Goal: Find specific page/section: Find specific page/section

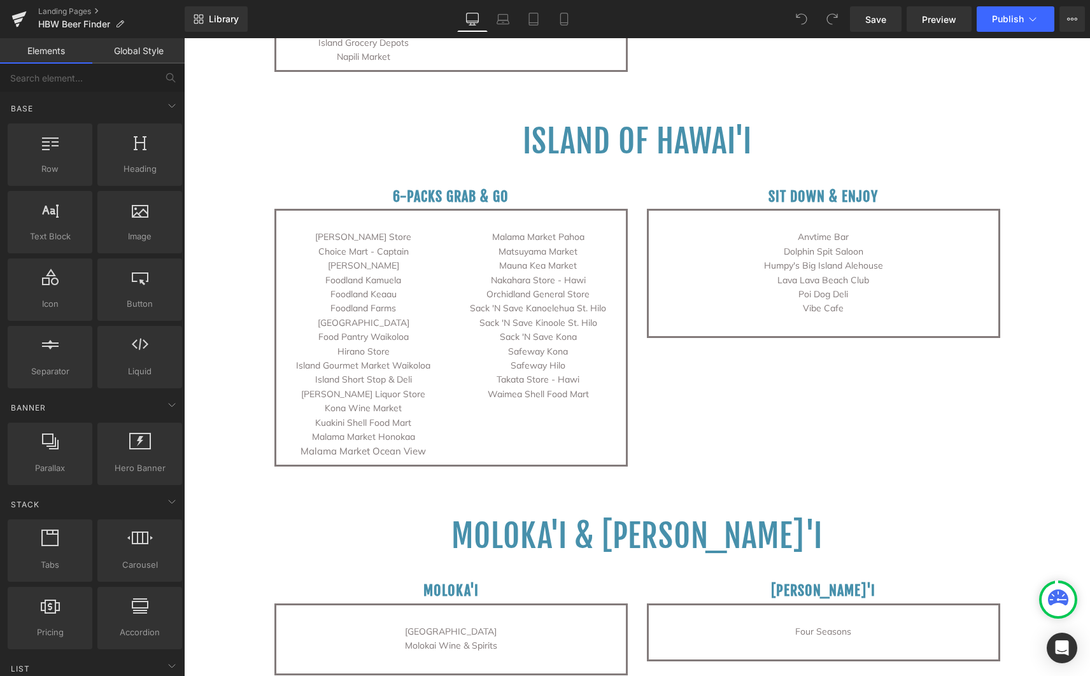
scroll to position [2689, 0]
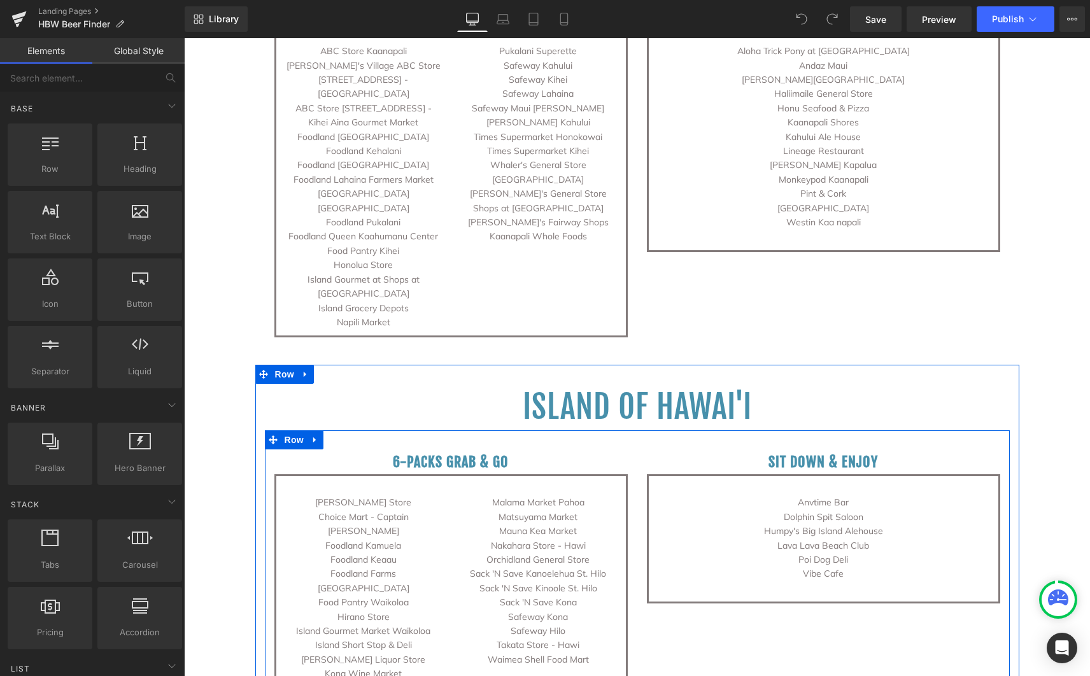
click at [863, 567] on p "Vibe Cafe" at bounding box center [823, 574] width 330 height 14
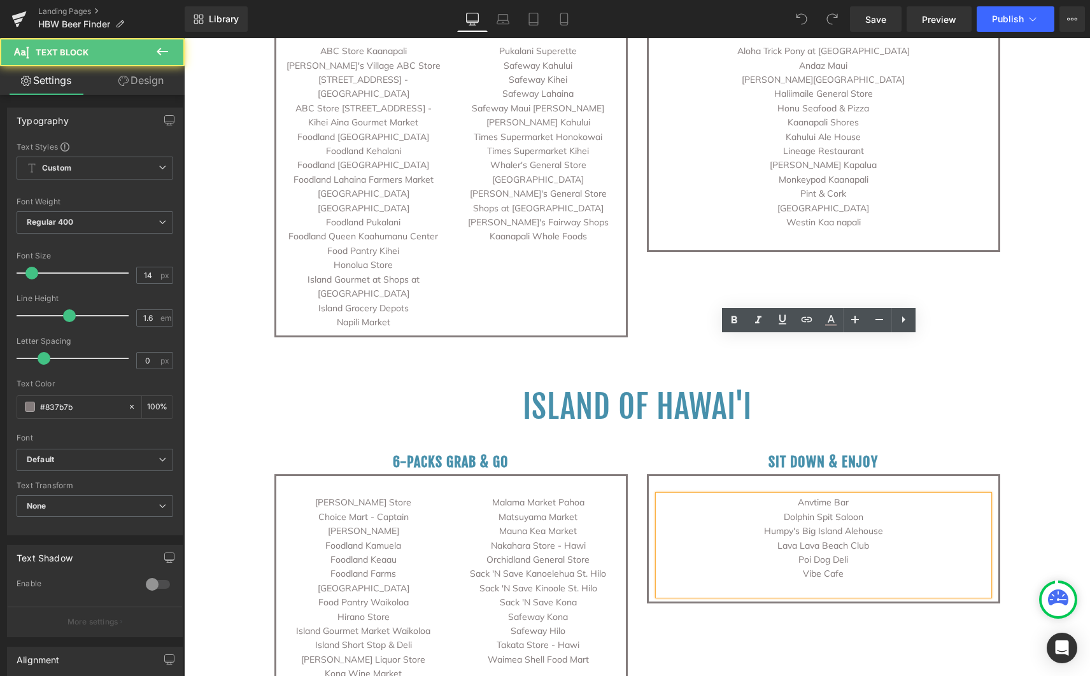
click at [839, 567] on p "Vibe Cafe" at bounding box center [823, 574] width 330 height 14
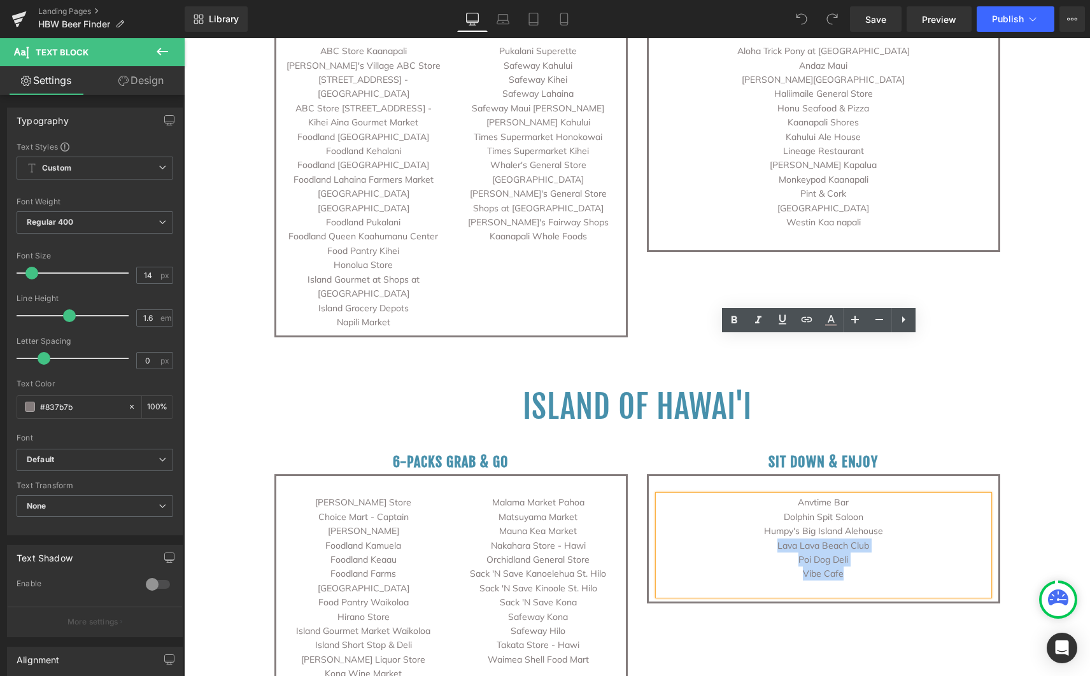
drag, startPoint x: 837, startPoint y: 419, endPoint x: 765, endPoint y: 391, distance: 77.2
click at [765, 495] on div "Anvtime Bar Dolphin Spit Saloon Humpy's [GEOGRAPHIC_DATA] Alehouse [GEOGRAPHIC_…" at bounding box center [823, 545] width 330 height 100
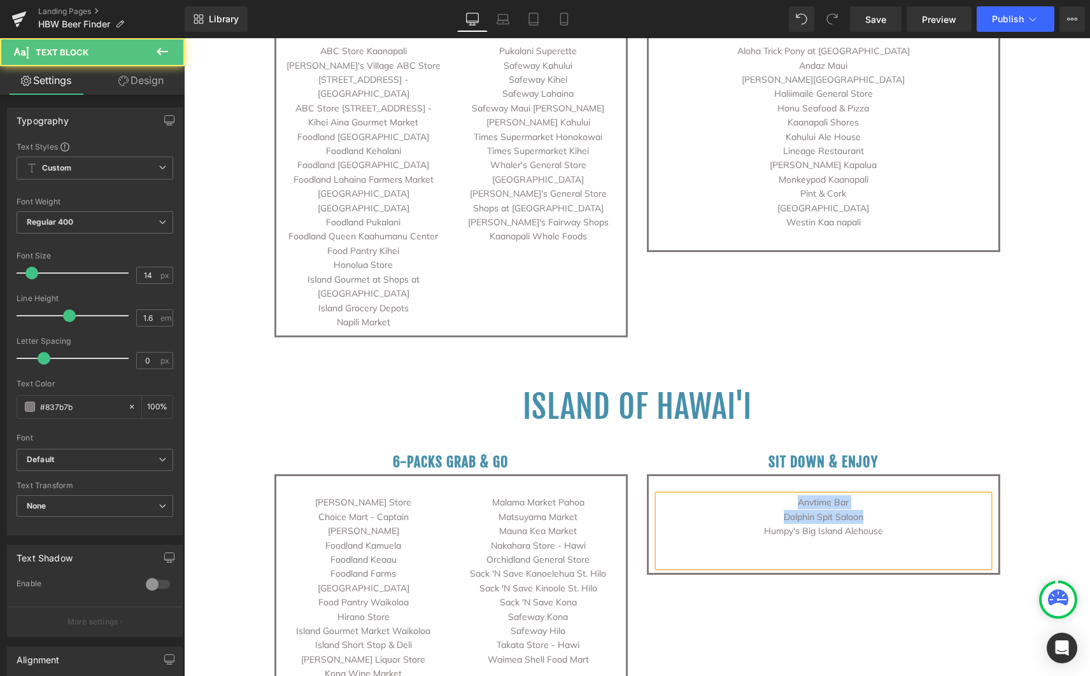
drag, startPoint x: 868, startPoint y: 360, endPoint x: 772, endPoint y: 349, distance: 96.7
click at [772, 495] on div "Anvtime Bar Dolphin Spit Saloon Humpy's Big Island Alehouse" at bounding box center [823, 530] width 330 height 71
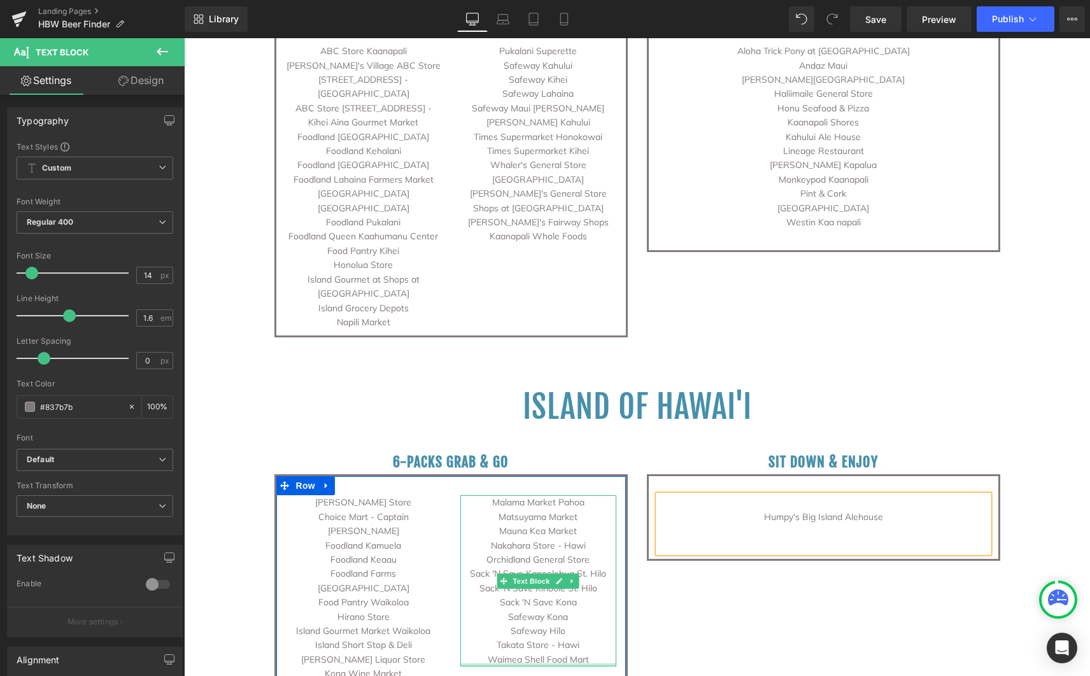
click at [591, 653] on p "Waimea Shell Food Mart" at bounding box center [538, 660] width 156 height 14
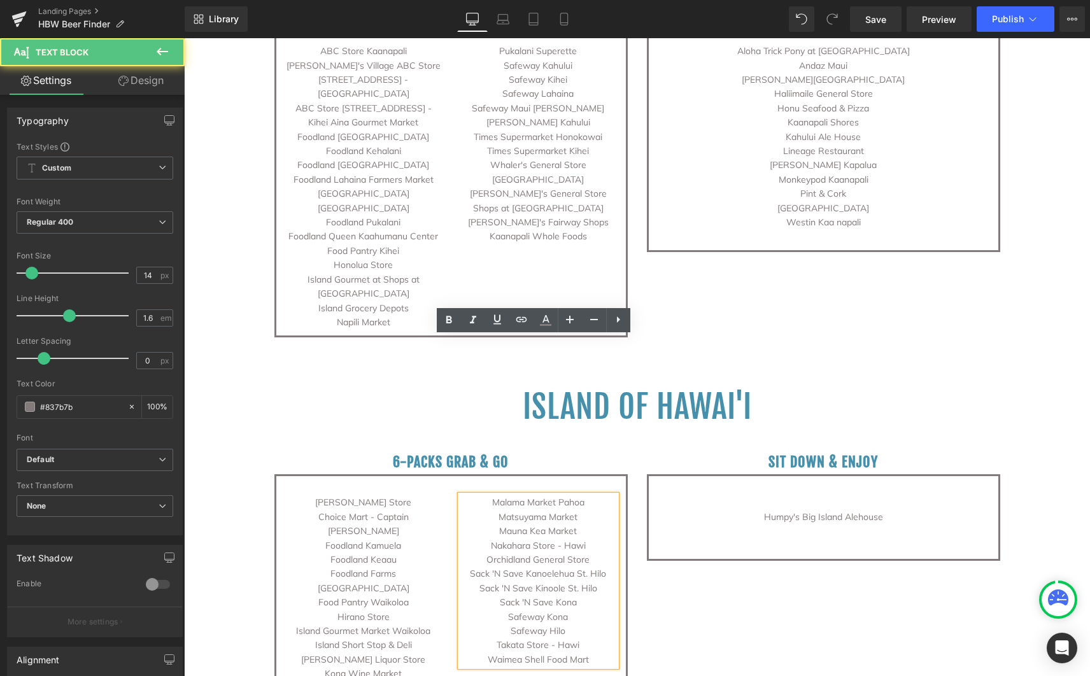
click at [592, 653] on p "Waimea Shell Food Mart" at bounding box center [538, 660] width 156 height 14
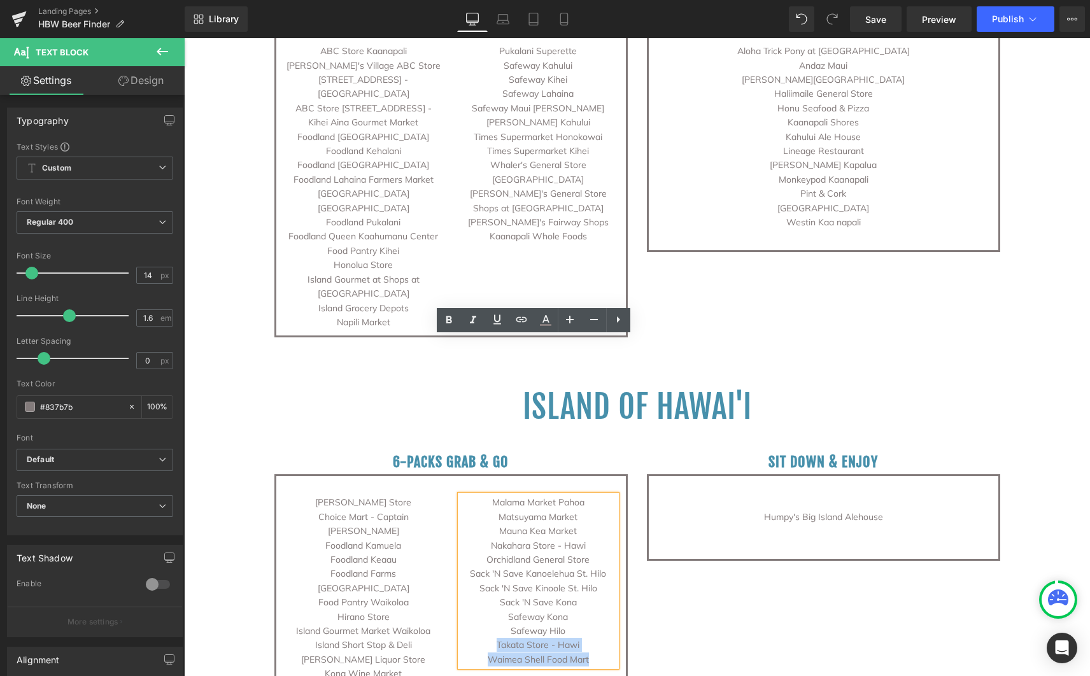
drag, startPoint x: 593, startPoint y: 503, endPoint x: 472, endPoint y: 488, distance: 121.9
click at [472, 495] on div "Malama Market Pahoa [GEOGRAPHIC_DATA] Mauna [GEOGRAPHIC_DATA] [GEOGRAPHIC_DATA]…" at bounding box center [538, 580] width 156 height 171
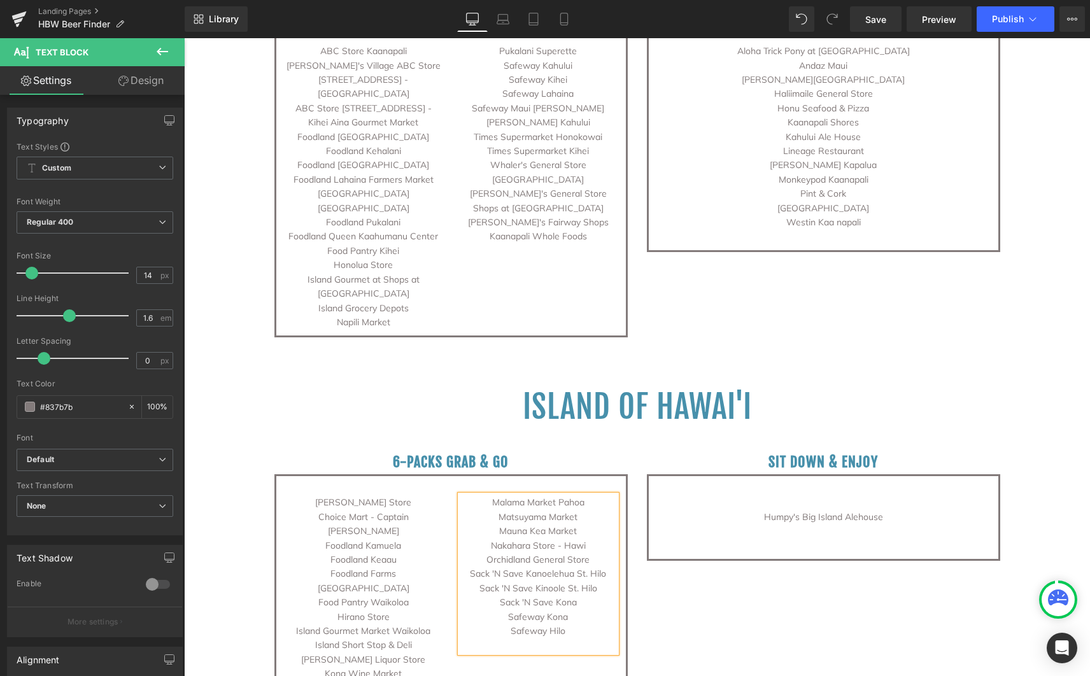
drag, startPoint x: 581, startPoint y: 387, endPoint x: 464, endPoint y: 373, distance: 118.0
click at [464, 495] on div "Malama Market Pahoa Matsuyama Market Mauna [GEOGRAPHIC_DATA] [GEOGRAPHIC_DATA] …" at bounding box center [538, 573] width 156 height 157
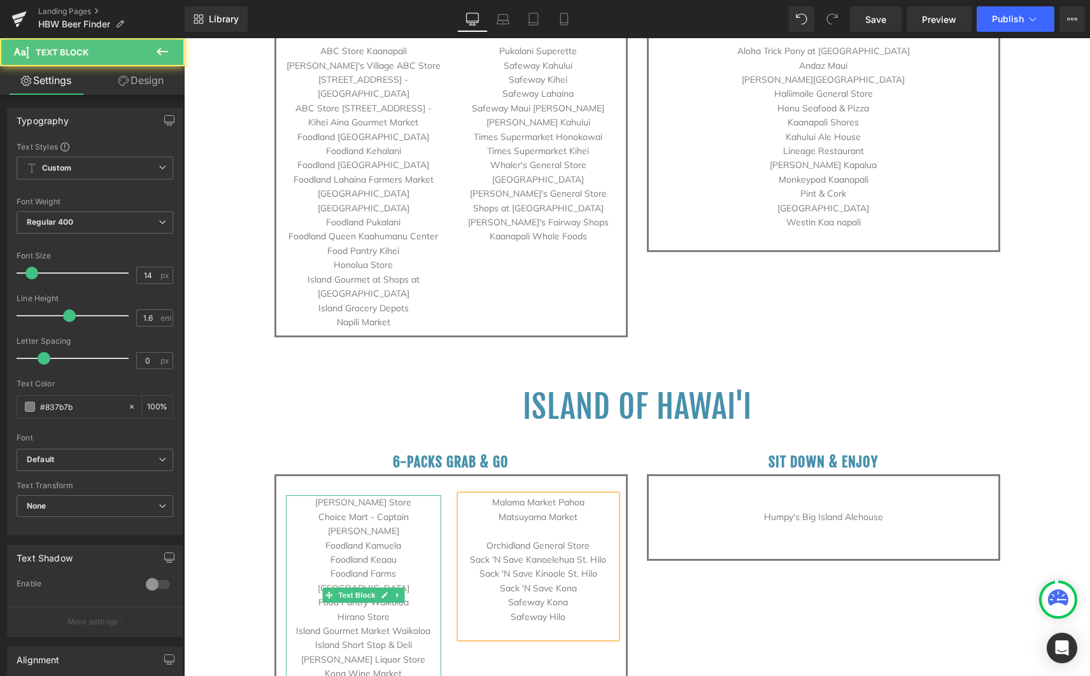
drag, startPoint x: 406, startPoint y: 499, endPoint x: 309, endPoint y: 497, distance: 96.2
click at [309, 676] on p "Kuakini Shell Food Mart" at bounding box center [364, 688] width 156 height 14
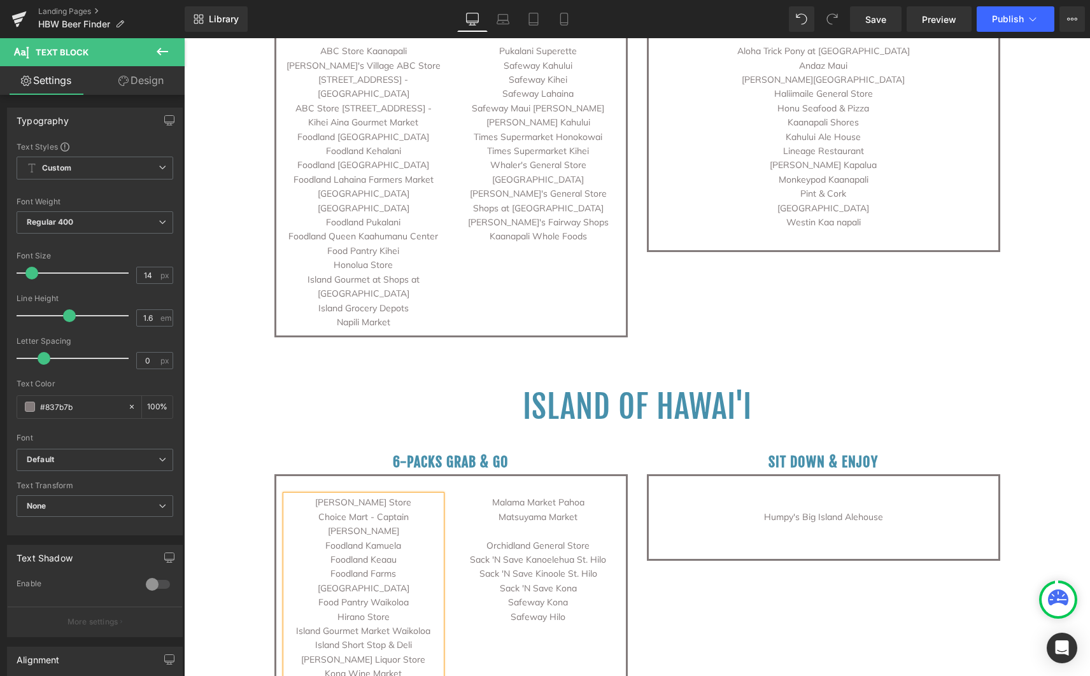
click at [394, 676] on p "Kuakini Shell Food Mart" at bounding box center [364, 688] width 156 height 14
drag, startPoint x: 405, startPoint y: 500, endPoint x: 314, endPoint y: 497, distance: 91.1
click at [314, 676] on p "Kuakini Shell Food Mart" at bounding box center [364, 688] width 156 height 14
drag, startPoint x: 409, startPoint y: 460, endPoint x: 297, endPoint y: 404, distance: 125.0
click at [297, 495] on div "[PERSON_NAME] Store Choice Mart - Captain Cook Foodland Kamuela Foodland Keaau …" at bounding box center [364, 609] width 156 height 229
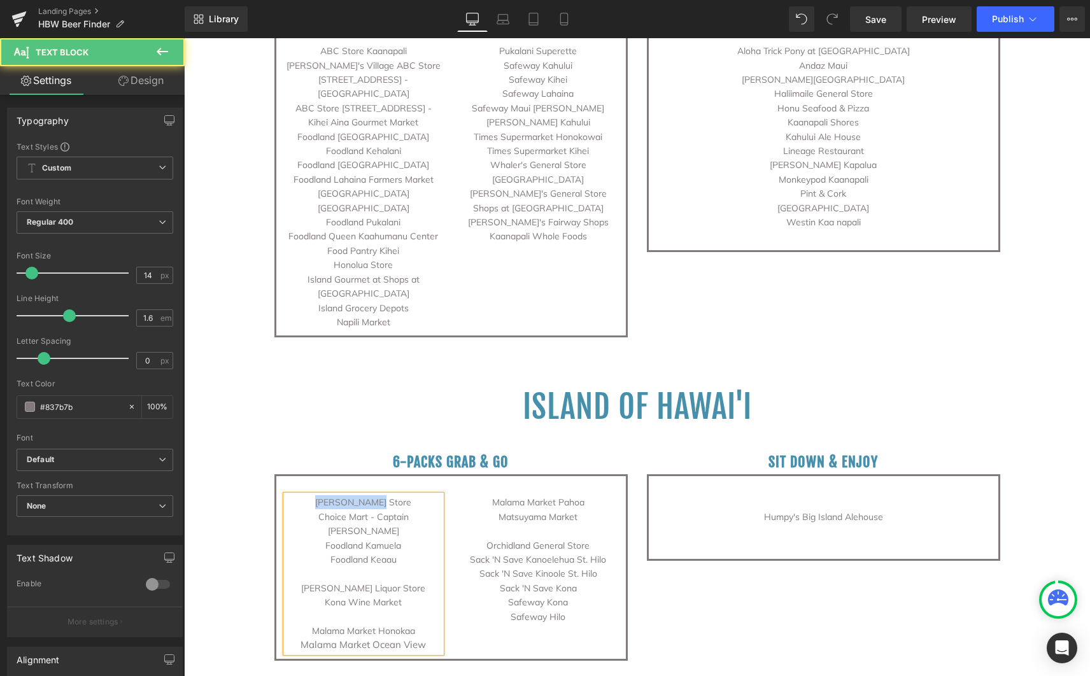
drag, startPoint x: 388, startPoint y: 342, endPoint x: 317, endPoint y: 340, distance: 71.3
click at [317, 495] on p "[PERSON_NAME] Store" at bounding box center [364, 502] width 156 height 14
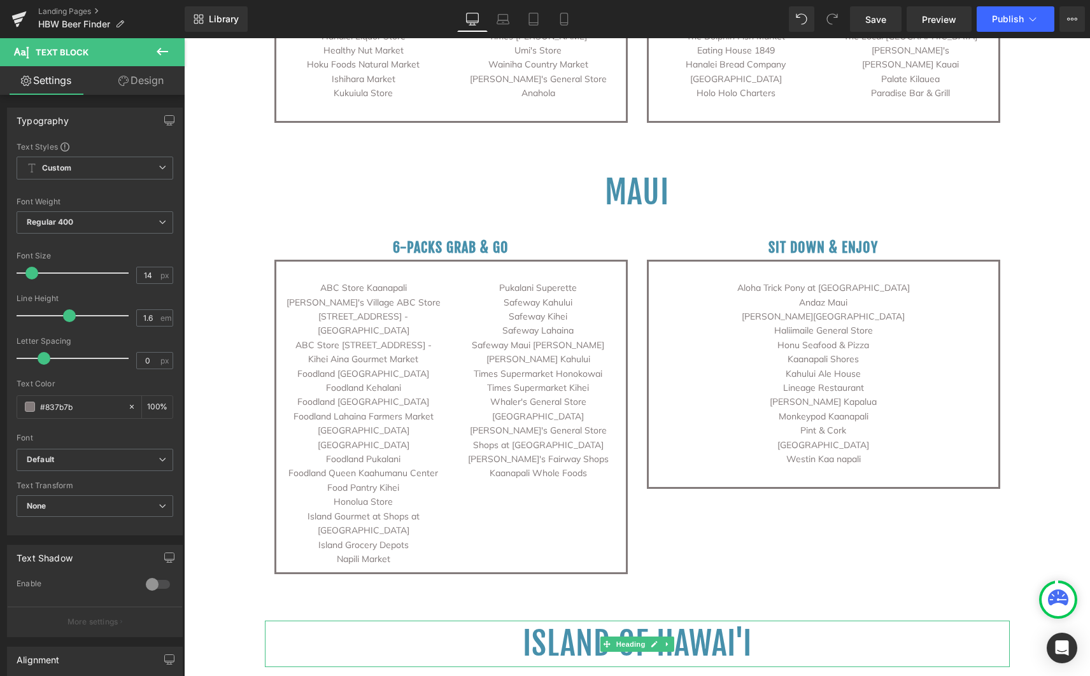
scroll to position [2292, 0]
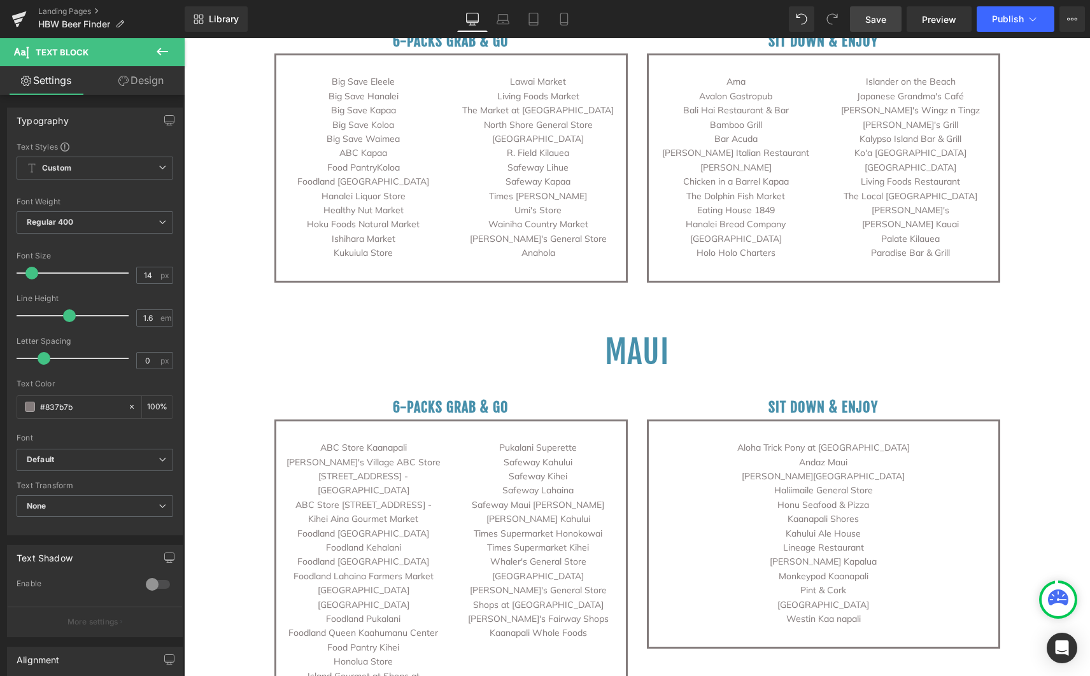
click at [875, 22] on span "Save" at bounding box center [875, 19] width 21 height 13
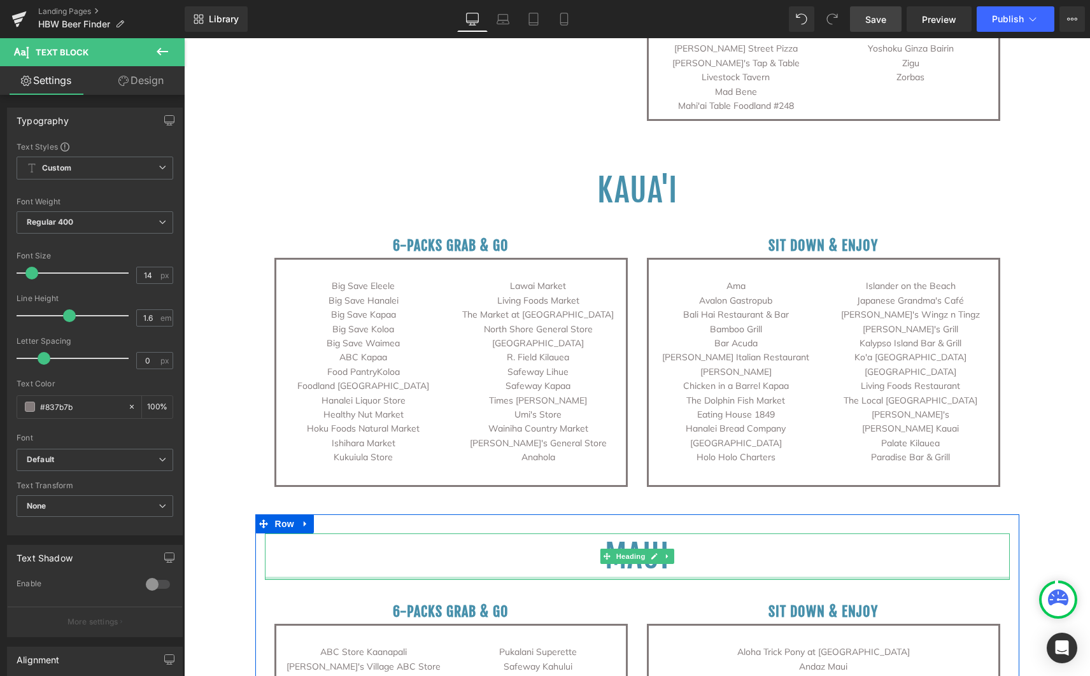
scroll to position [1992, 0]
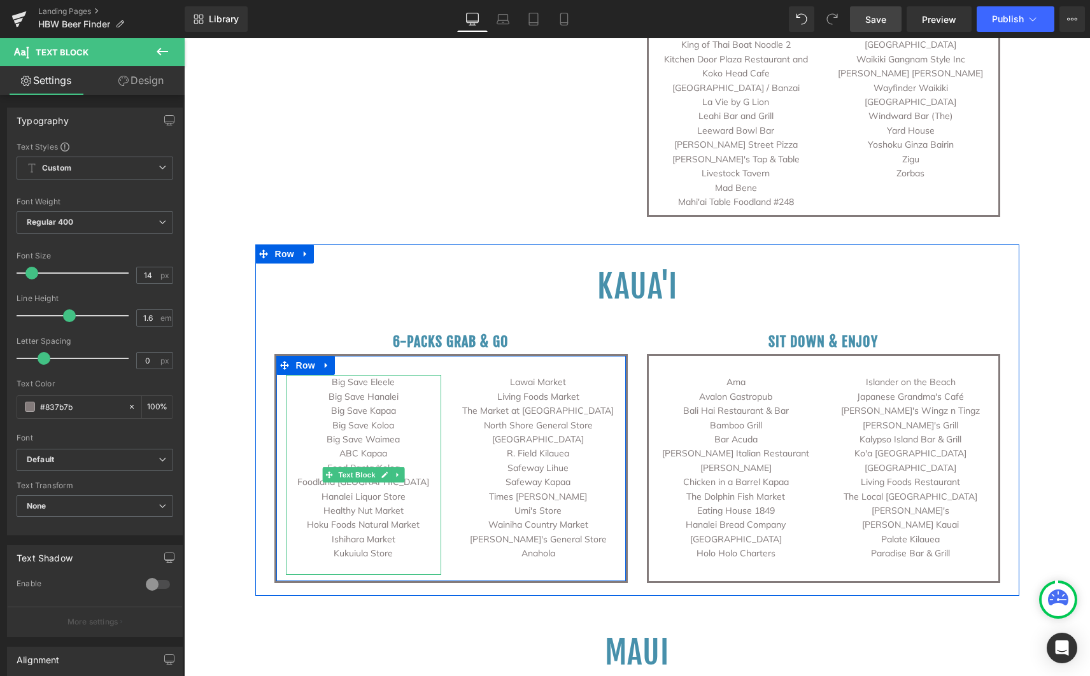
click at [390, 375] on p "Big Save Eleele" at bounding box center [364, 382] width 156 height 14
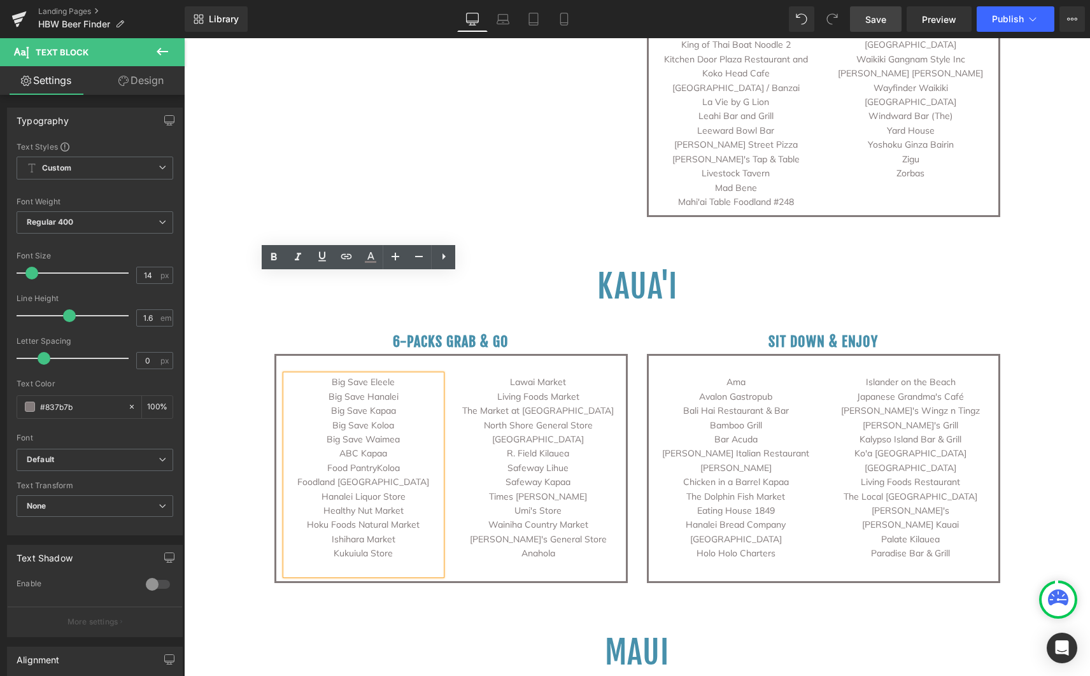
drag, startPoint x: 393, startPoint y: 283, endPoint x: 323, endPoint y: 276, distance: 70.3
click at [323, 375] on p "Big Save Eleele" at bounding box center [364, 382] width 156 height 14
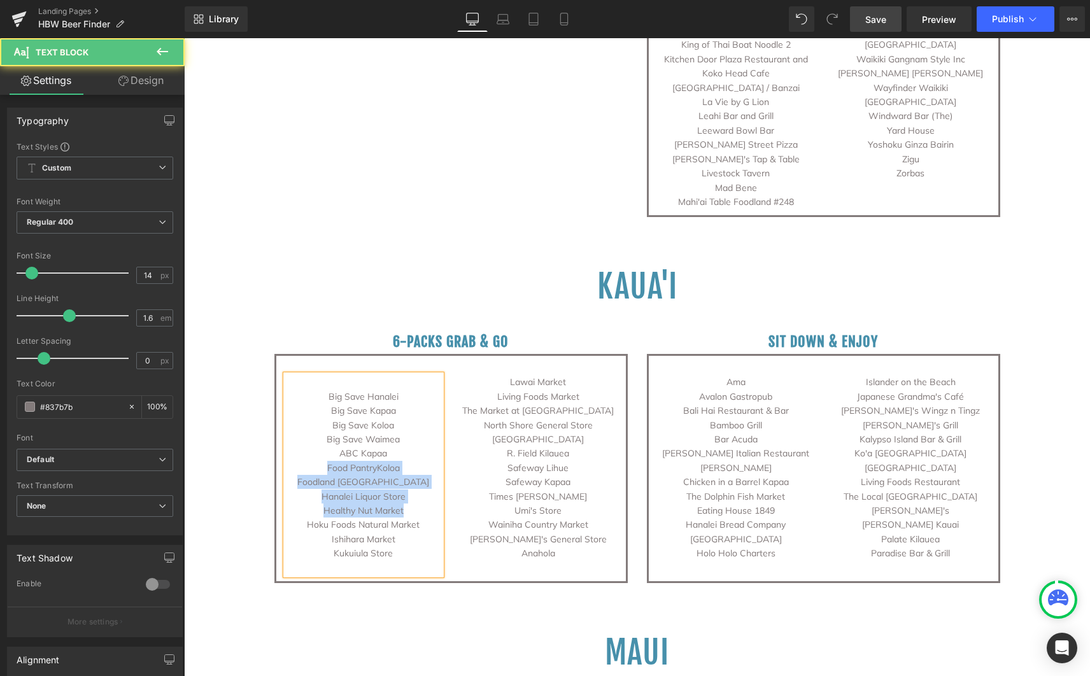
drag, startPoint x: 320, startPoint y: 367, endPoint x: 406, endPoint y: 416, distance: 98.7
click at [406, 416] on div "Big Save Hanalei Big Save Kapaa Big Save Koloa Big Save Waimea ABC Kapaa Food P…" at bounding box center [364, 475] width 156 height 200
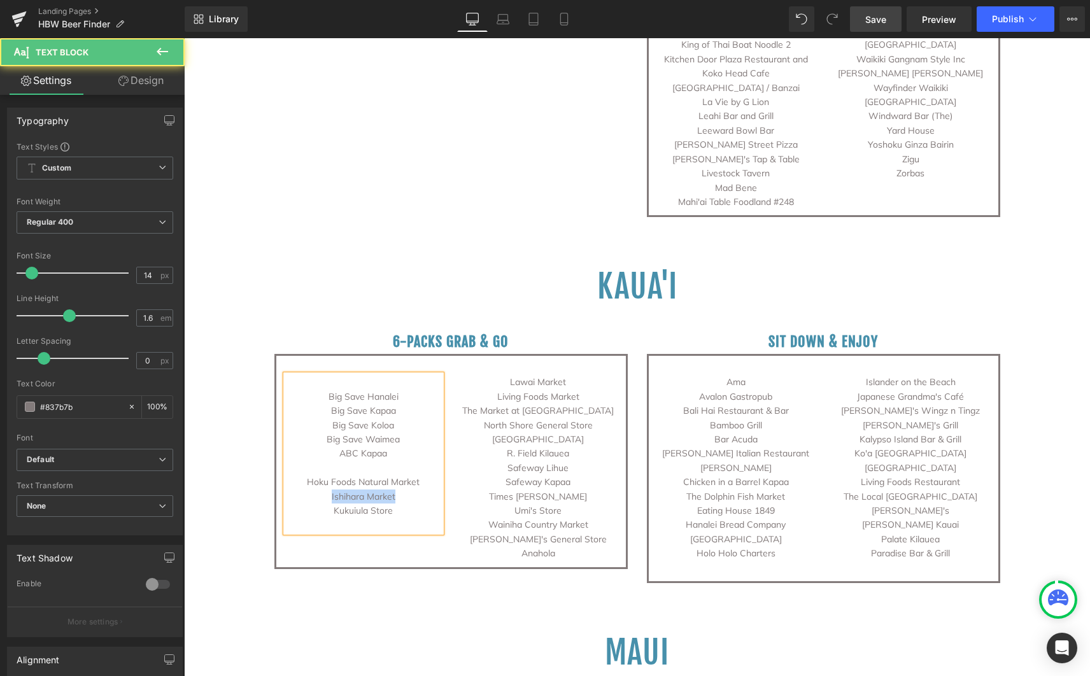
drag, startPoint x: 392, startPoint y: 396, endPoint x: 312, endPoint y: 400, distance: 79.7
click at [312, 490] on p "Ishihara Market" at bounding box center [364, 497] width 156 height 14
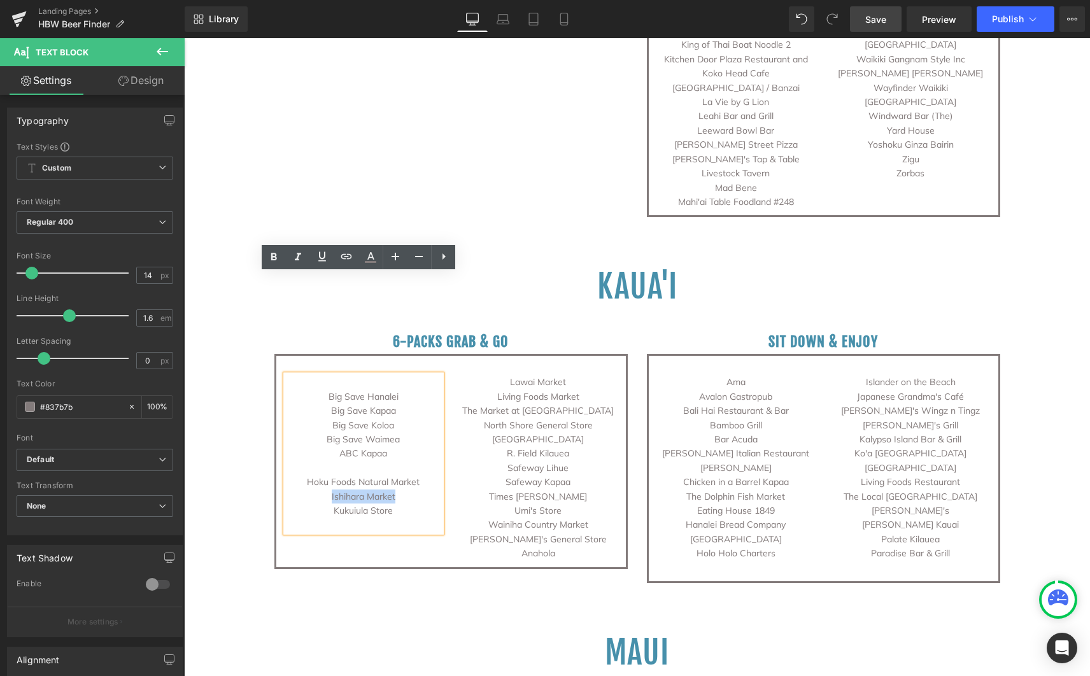
click at [326, 490] on p "Ishihara Market" at bounding box center [364, 497] width 156 height 14
drag, startPoint x: 327, startPoint y: 395, endPoint x: 390, endPoint y: 397, distance: 63.1
click at [390, 490] on p "Ishihara Market" at bounding box center [364, 497] width 156 height 14
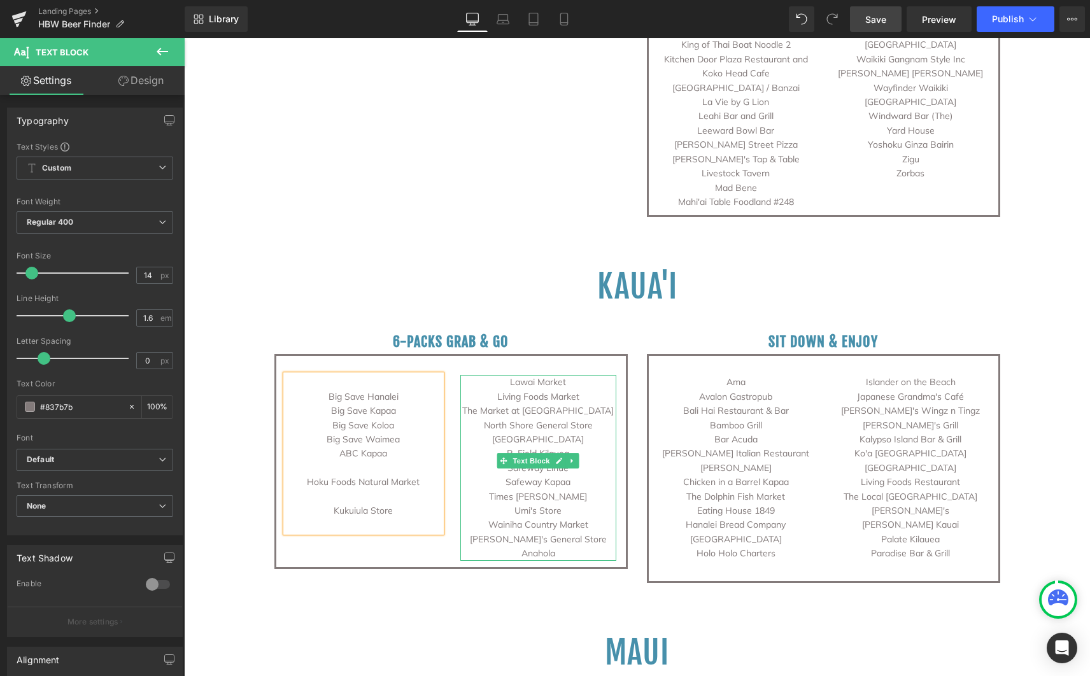
click at [581, 375] on p "Lawai Market" at bounding box center [538, 382] width 156 height 14
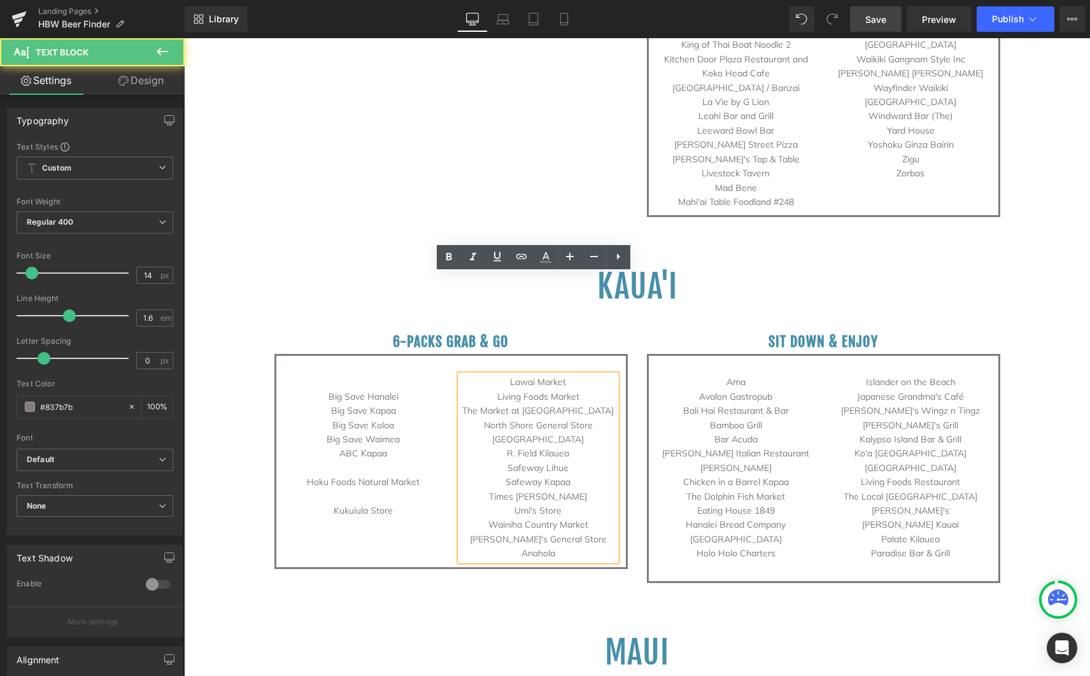
click at [565, 375] on p "Lawai Market" at bounding box center [538, 382] width 156 height 14
drag, startPoint x: 560, startPoint y: 283, endPoint x: 502, endPoint y: 281, distance: 58.0
click at [502, 375] on p "Lawai Market" at bounding box center [538, 382] width 156 height 14
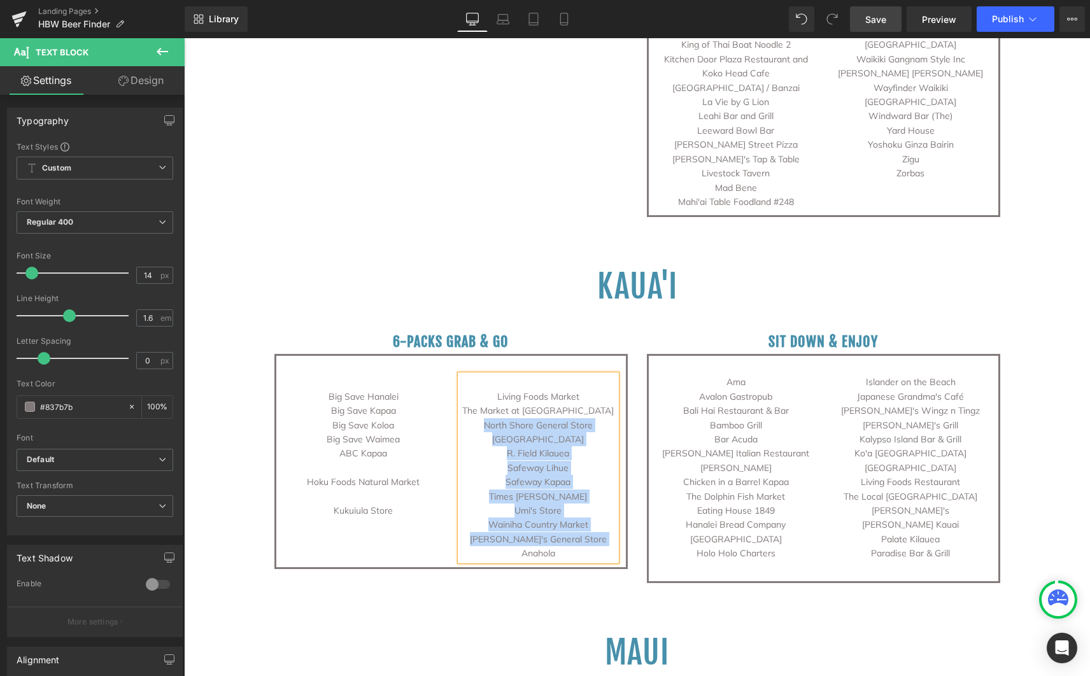
drag, startPoint x: 459, startPoint y: 322, endPoint x: 454, endPoint y: 327, distance: 7.7
click at [460, 375] on div "Living Foods Market The Market at [GEOGRAPHIC_DATA] [GEOGRAPHIC_DATA] [GEOGRAPH…" at bounding box center [538, 467] width 156 height 185
click at [475, 418] on p "North Shore General Store [GEOGRAPHIC_DATA]" at bounding box center [538, 432] width 156 height 29
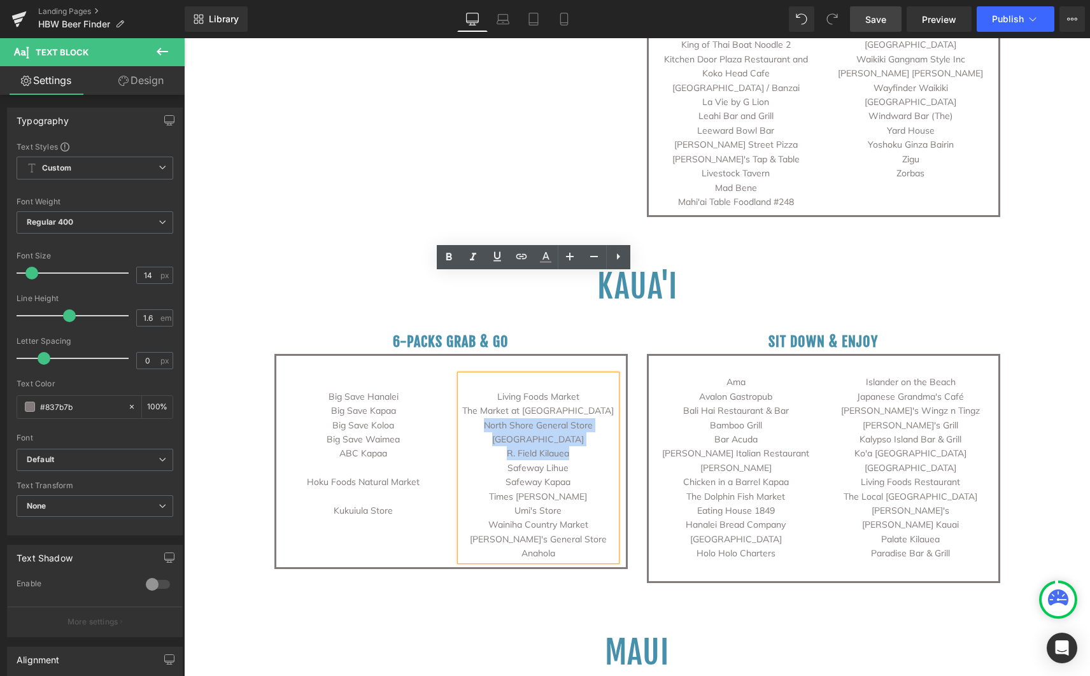
drag, startPoint x: 459, startPoint y: 326, endPoint x: 593, endPoint y: 349, distance: 135.7
click at [593, 375] on div "Living Foods Market The Market at [GEOGRAPHIC_DATA] [GEOGRAPHIC_DATA] [GEOGRAPH…" at bounding box center [538, 467] width 156 height 185
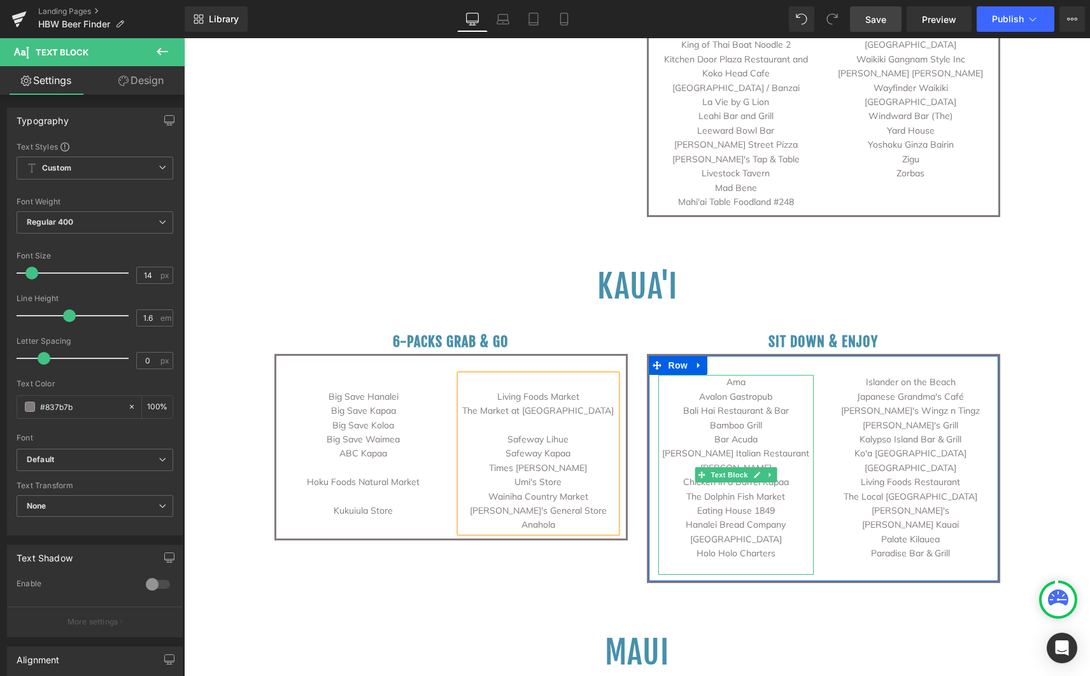
click at [712, 375] on p "Ama" at bounding box center [736, 382] width 156 height 14
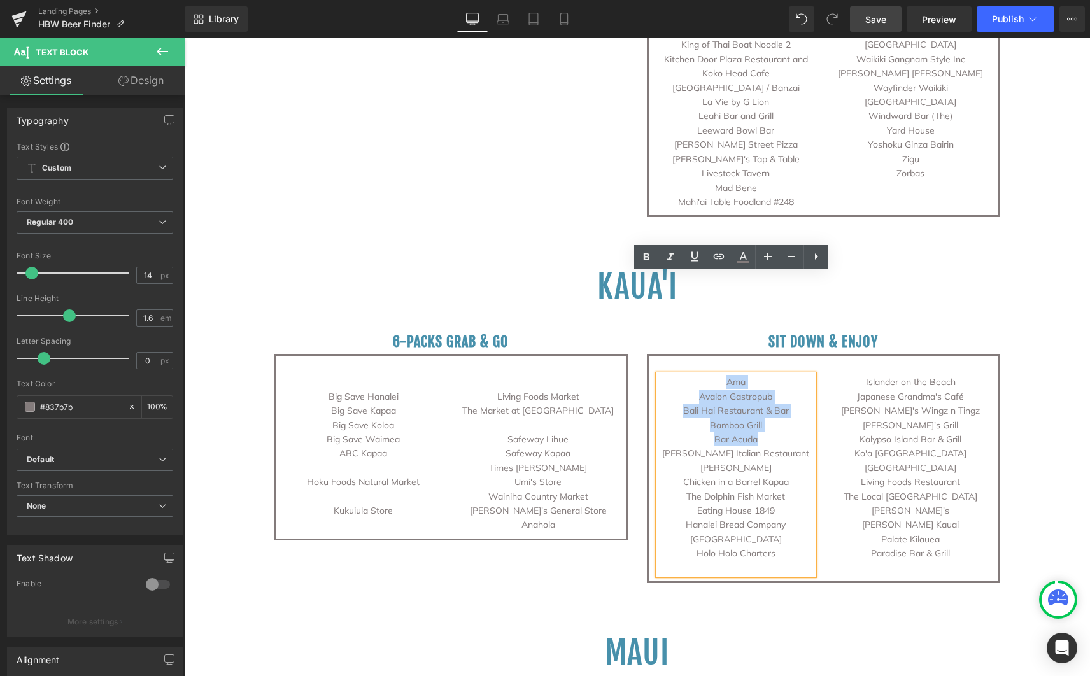
drag, startPoint x: 722, startPoint y: 285, endPoint x: 788, endPoint y: 335, distance: 83.2
click at [788, 375] on div "Ama Avalon Gastropub Bali Hai Restaurant & Bar Bamboo Grill Bar Acuda [PERSON_N…" at bounding box center [736, 475] width 156 height 200
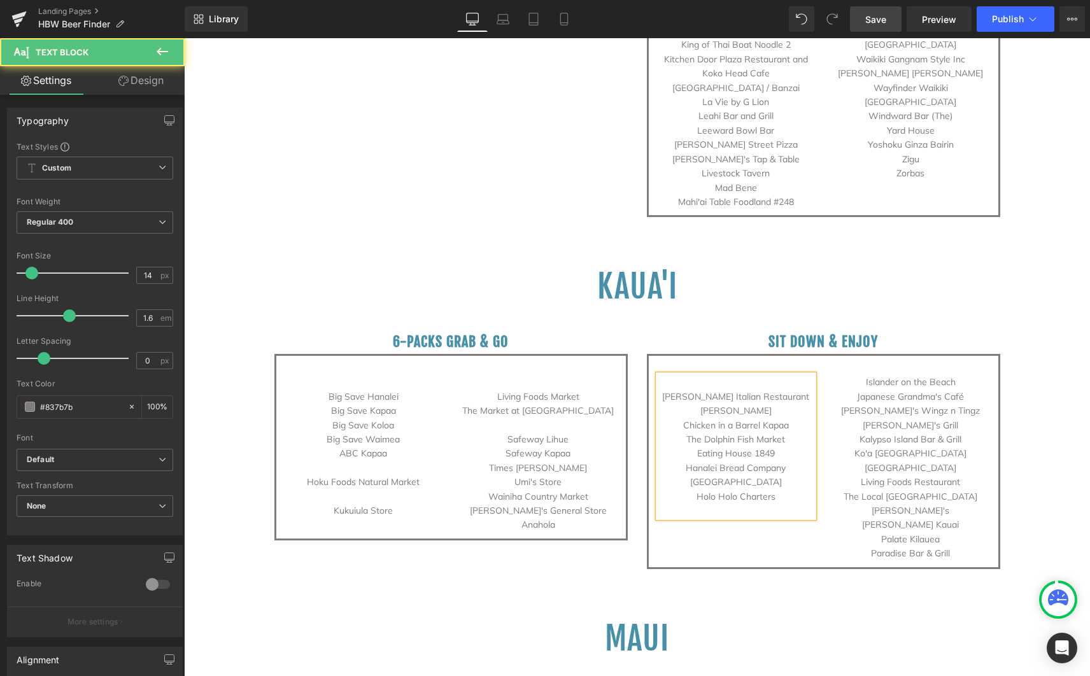
drag, startPoint x: 681, startPoint y: 338, endPoint x: 782, endPoint y: 337, distance: 100.6
click at [782, 432] on p "The Dolphin Fish Market" at bounding box center [736, 439] width 156 height 14
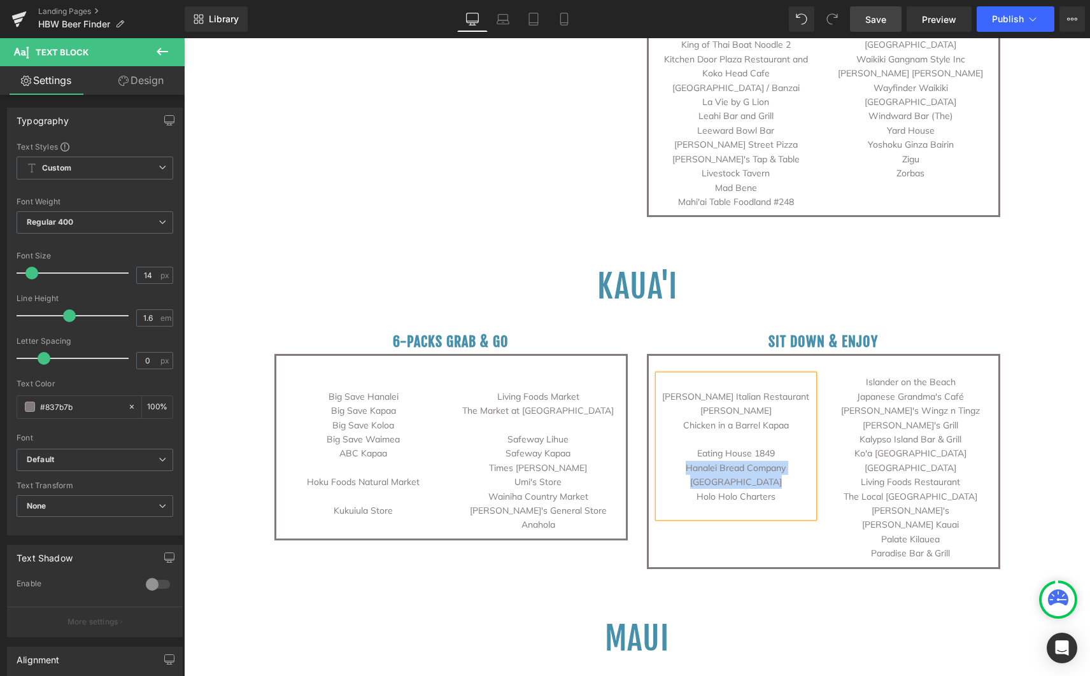
drag, startPoint x: 683, startPoint y: 367, endPoint x: 774, endPoint y: 382, distance: 92.3
click at [774, 382] on div "[PERSON_NAME] Italian Restaurant [PERSON_NAME] Chicken in a Barrel Kapaa Eating…" at bounding box center [736, 446] width 156 height 143
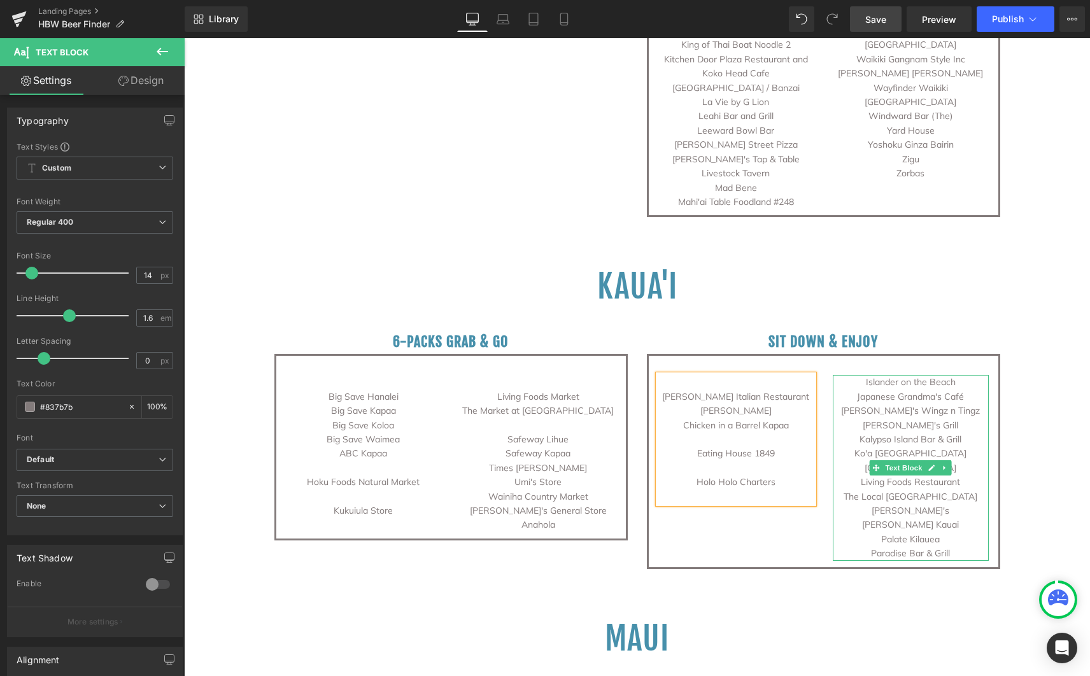
click at [910, 404] on p "[PERSON_NAME]'s Wingz n Tingz" at bounding box center [911, 411] width 156 height 14
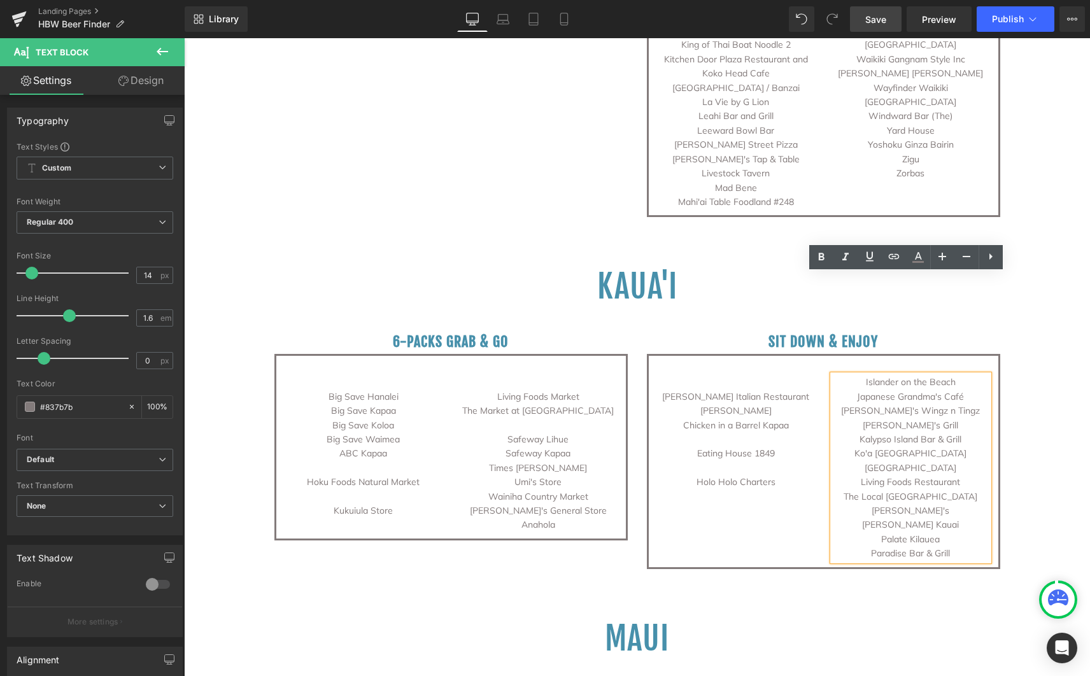
drag, startPoint x: 952, startPoint y: 279, endPoint x: 860, endPoint y: 283, distance: 91.8
click at [860, 375] on p "Islander on the Beach" at bounding box center [911, 382] width 156 height 14
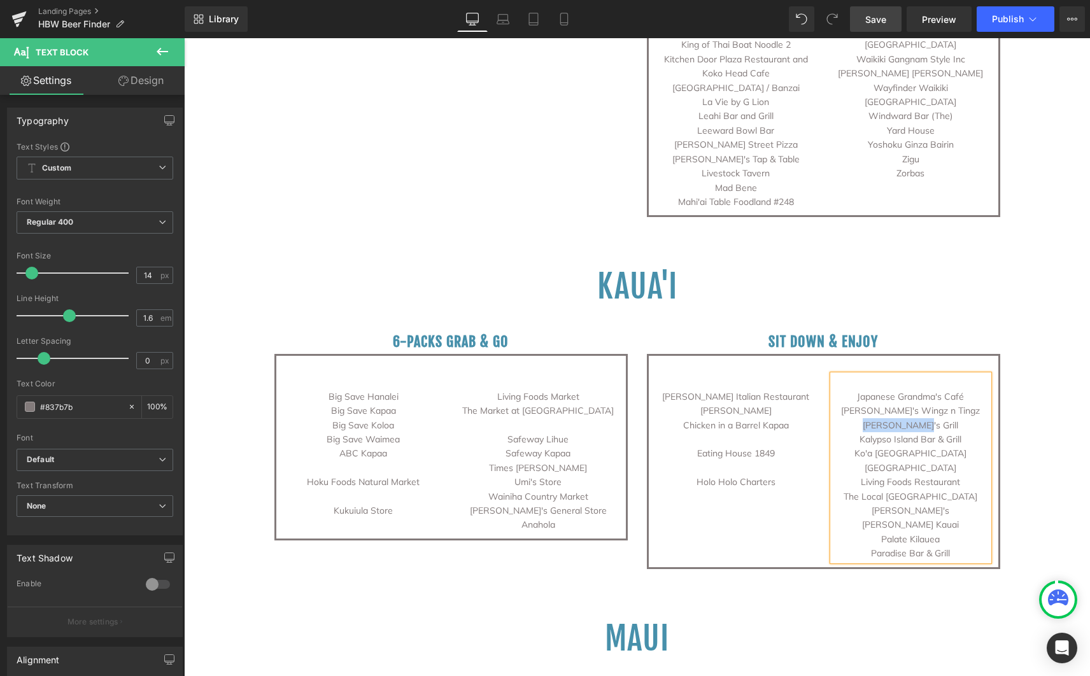
drag, startPoint x: 933, startPoint y: 323, endPoint x: 880, endPoint y: 325, distance: 52.9
click at [880, 418] on p "[PERSON_NAME]'s Grill" at bounding box center [911, 425] width 156 height 14
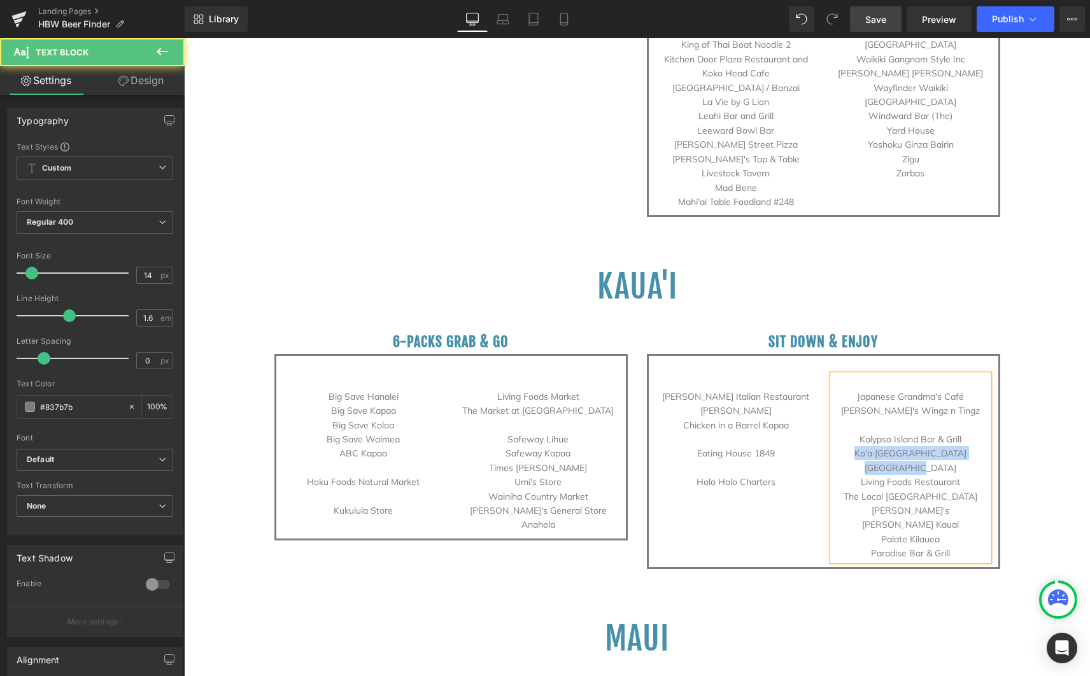
drag, startPoint x: 856, startPoint y: 353, endPoint x: 963, endPoint y: 370, distance: 108.3
click at [963, 375] on div "Japanese Grandma's Café [PERSON_NAME]'s Wingz n Tingz [GEOGRAPHIC_DATA] Ko'a [G…" at bounding box center [911, 467] width 156 height 185
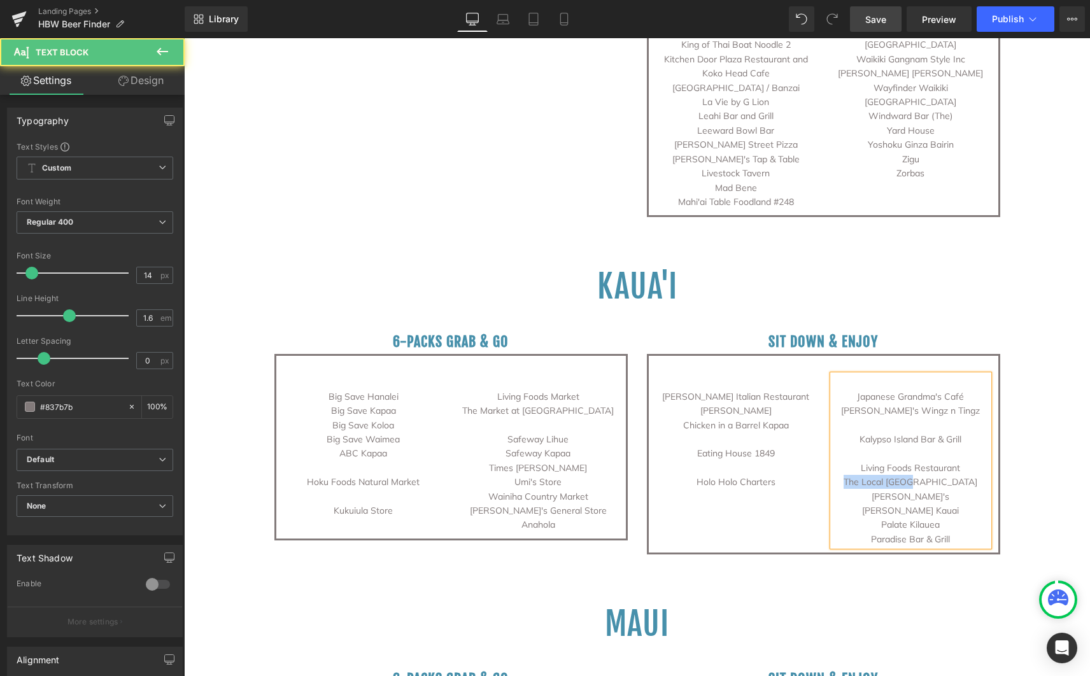
drag, startPoint x: 939, startPoint y: 383, endPoint x: 866, endPoint y: 379, distance: 73.4
click at [866, 475] on p "The Local [GEOGRAPHIC_DATA]" at bounding box center [911, 482] width 156 height 14
drag, startPoint x: 869, startPoint y: 407, endPoint x: 956, endPoint y: 436, distance: 91.4
click at [956, 436] on div "Japanese Grandma's Café [PERSON_NAME]'s Wingz n Tingz Kalypso Island Bar & Gril…" at bounding box center [911, 460] width 156 height 171
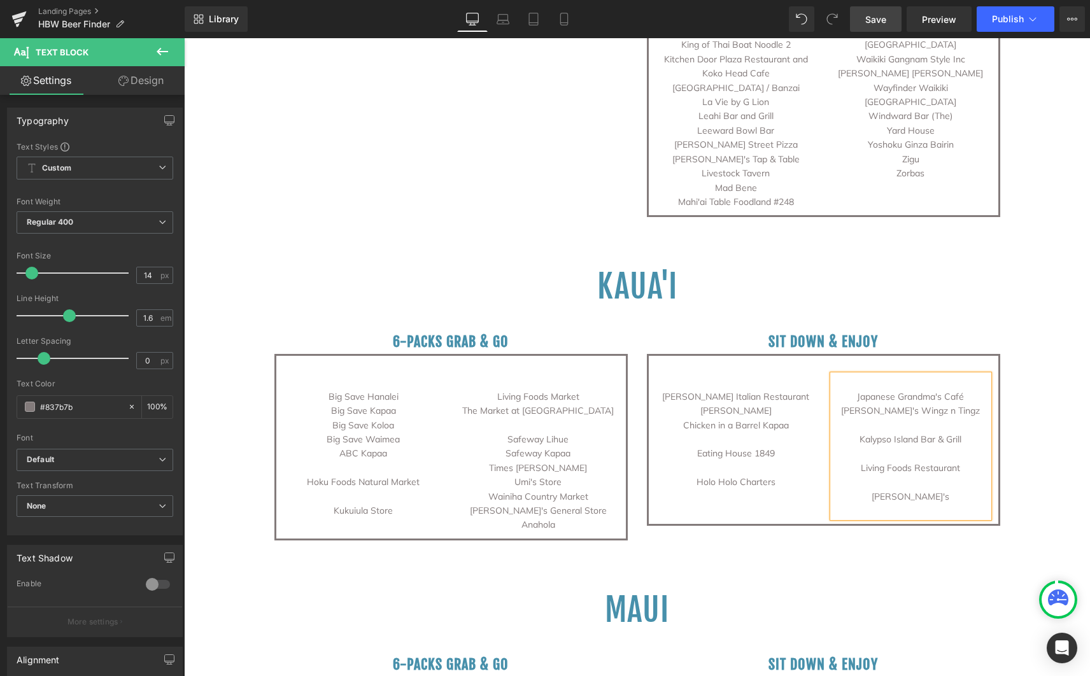
click at [865, 19] on link "Save" at bounding box center [876, 18] width 52 height 25
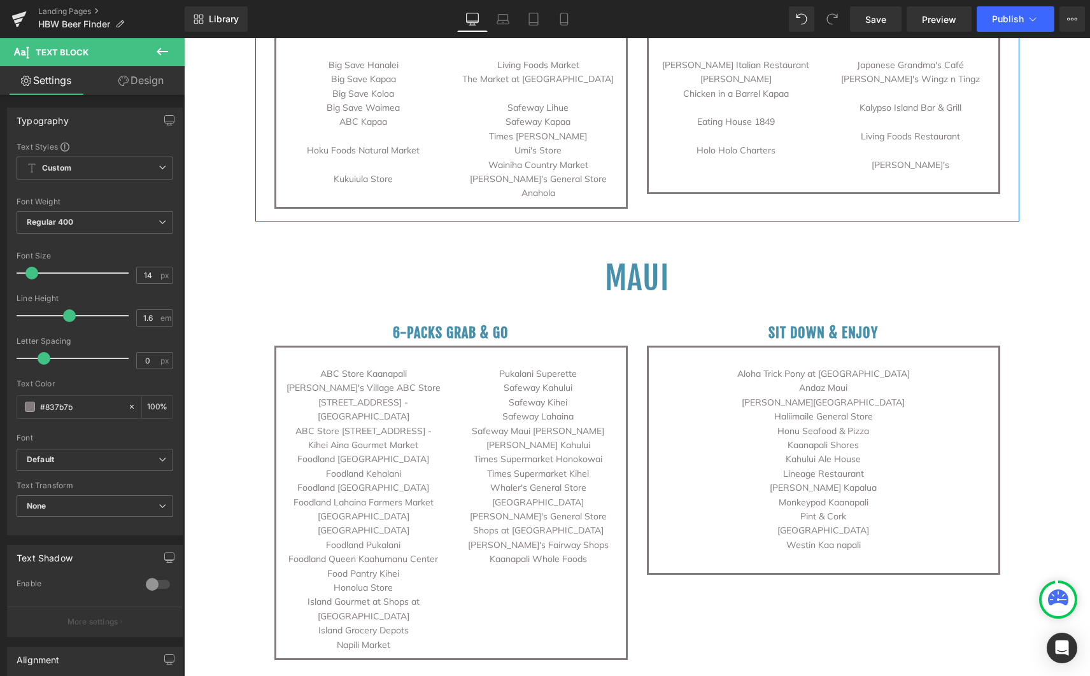
scroll to position [2371, 0]
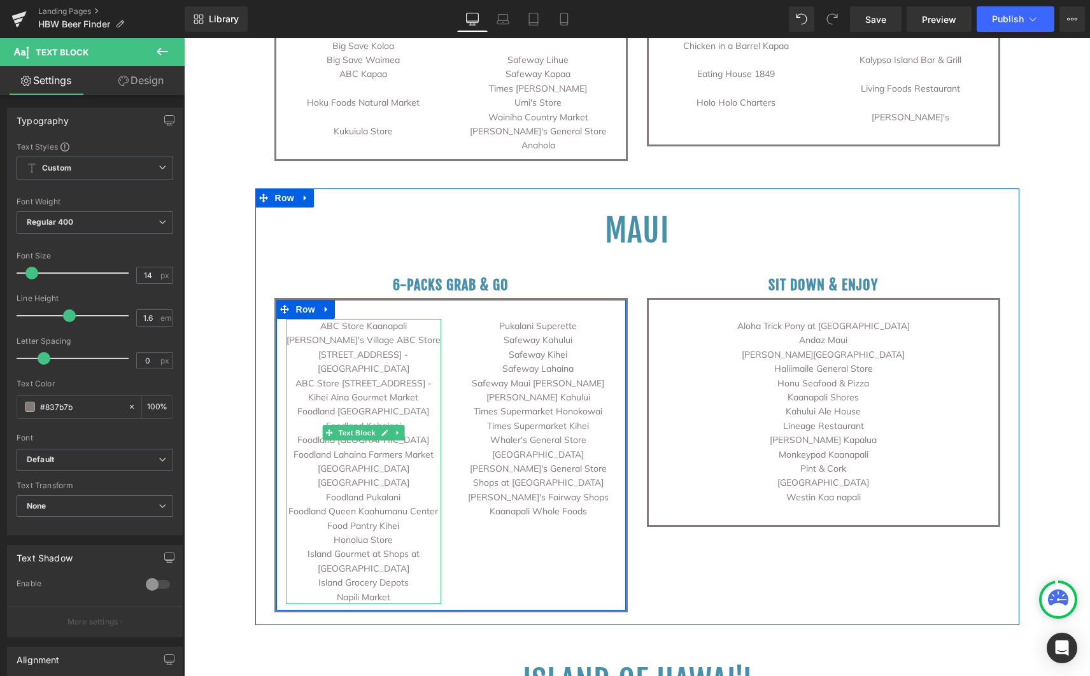
click at [379, 533] on p "Honolua Store" at bounding box center [364, 540] width 156 height 14
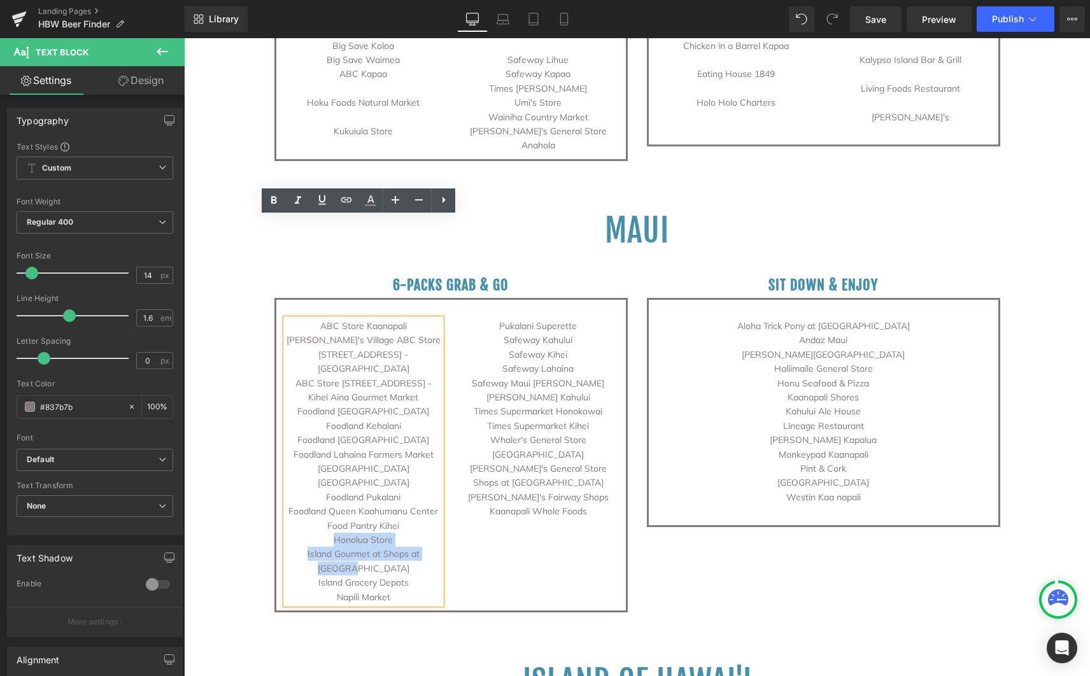
drag, startPoint x: 329, startPoint y: 394, endPoint x: 428, endPoint y: 414, distance: 100.6
click at [428, 414] on div "ABC Store Kaanapali [PERSON_NAME]'s Village ABC Store [STREET_ADDRESS] - Kihei …" at bounding box center [364, 461] width 156 height 285
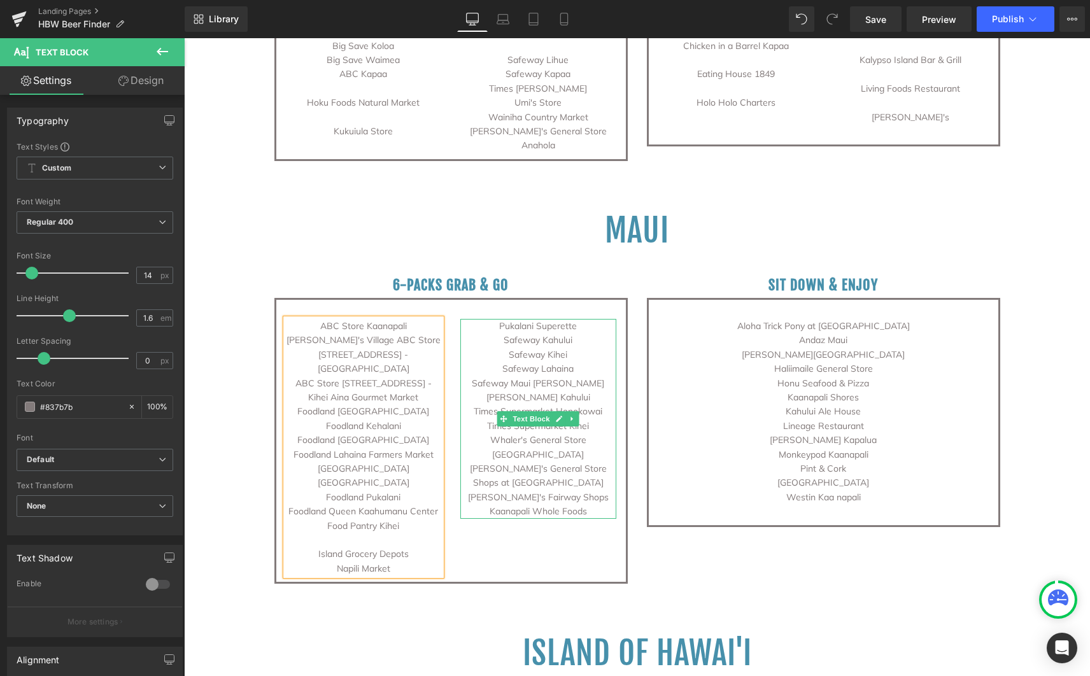
click at [473, 404] on p "Times Supermarket Honokowai" at bounding box center [538, 411] width 156 height 14
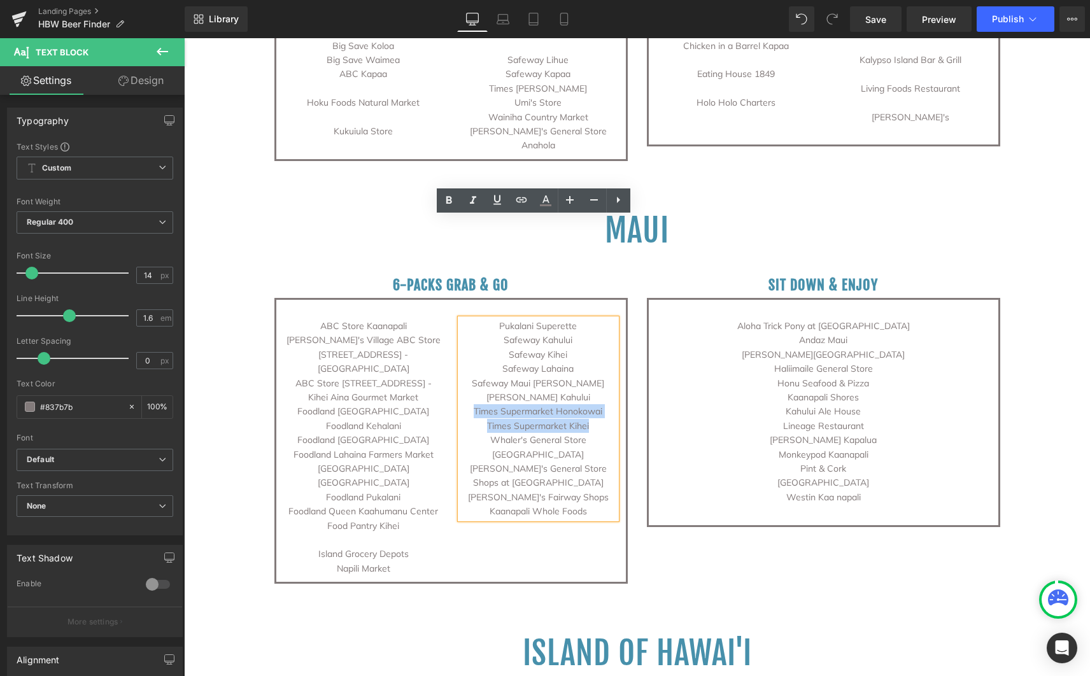
drag, startPoint x: 471, startPoint y: 311, endPoint x: 587, endPoint y: 323, distance: 116.6
click at [587, 323] on div "Pukalani Superette Safeway Kahului Safeway Kihei Safeway Lahaina Safeway Maui […" at bounding box center [538, 419] width 156 height 200
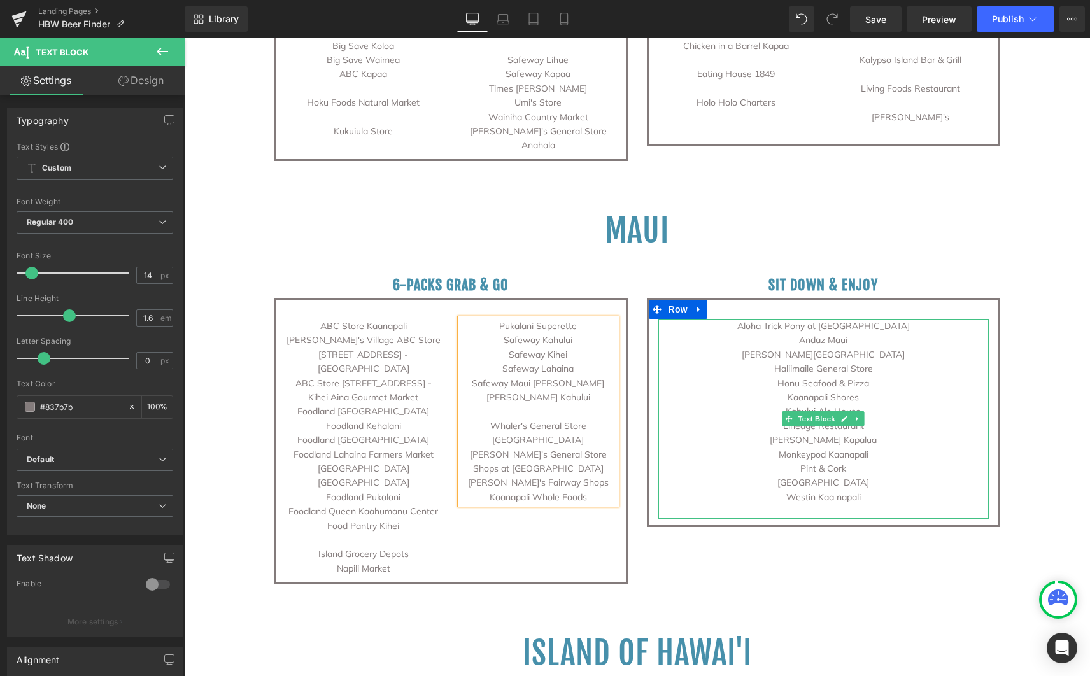
click at [747, 319] on p "Aloha Trick Pony at [GEOGRAPHIC_DATA]" at bounding box center [823, 326] width 330 height 14
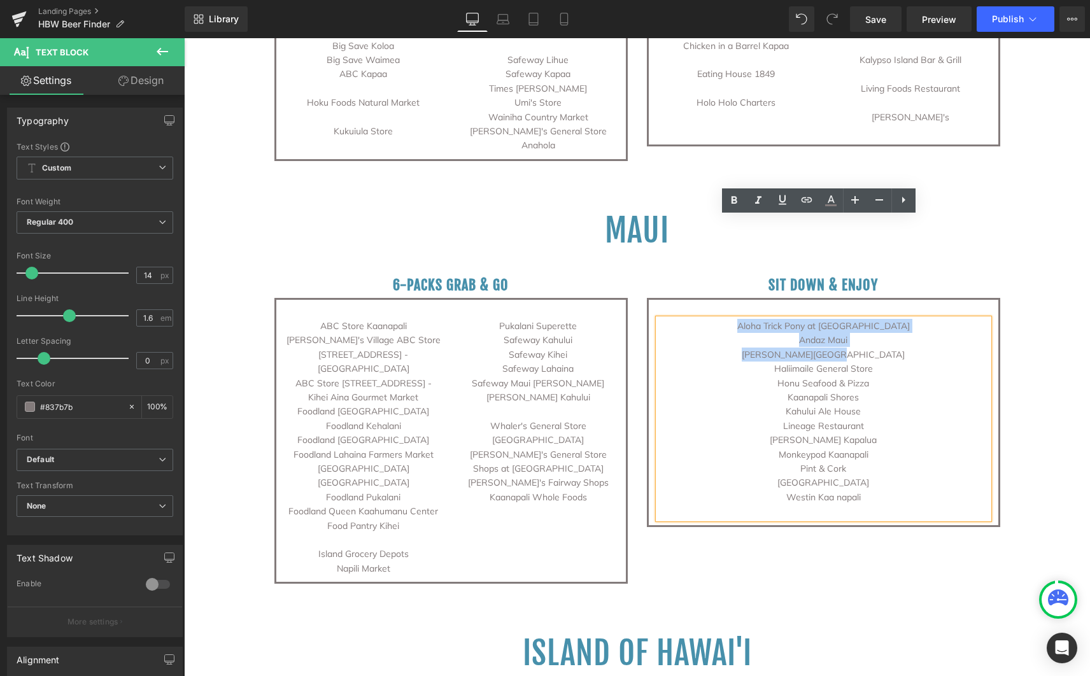
drag, startPoint x: 750, startPoint y: 226, endPoint x: 885, endPoint y: 251, distance: 137.2
click at [885, 319] on div "Aloha Trick Pony at [GEOGRAPHIC_DATA] Andaz Maui [PERSON_NAME][GEOGRAPHIC_DATA]…" at bounding box center [823, 419] width 330 height 200
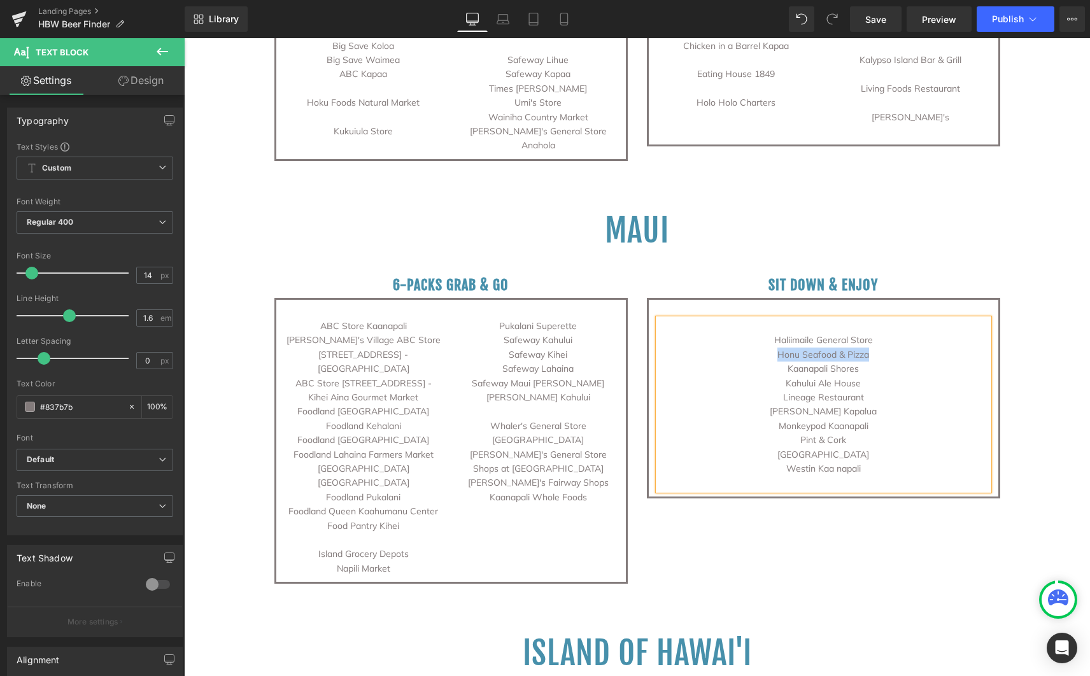
drag, startPoint x: 771, startPoint y: 255, endPoint x: 862, endPoint y: 255, distance: 91.0
click at [862, 348] on p "Honu Seafood & Pizza" at bounding box center [823, 355] width 330 height 14
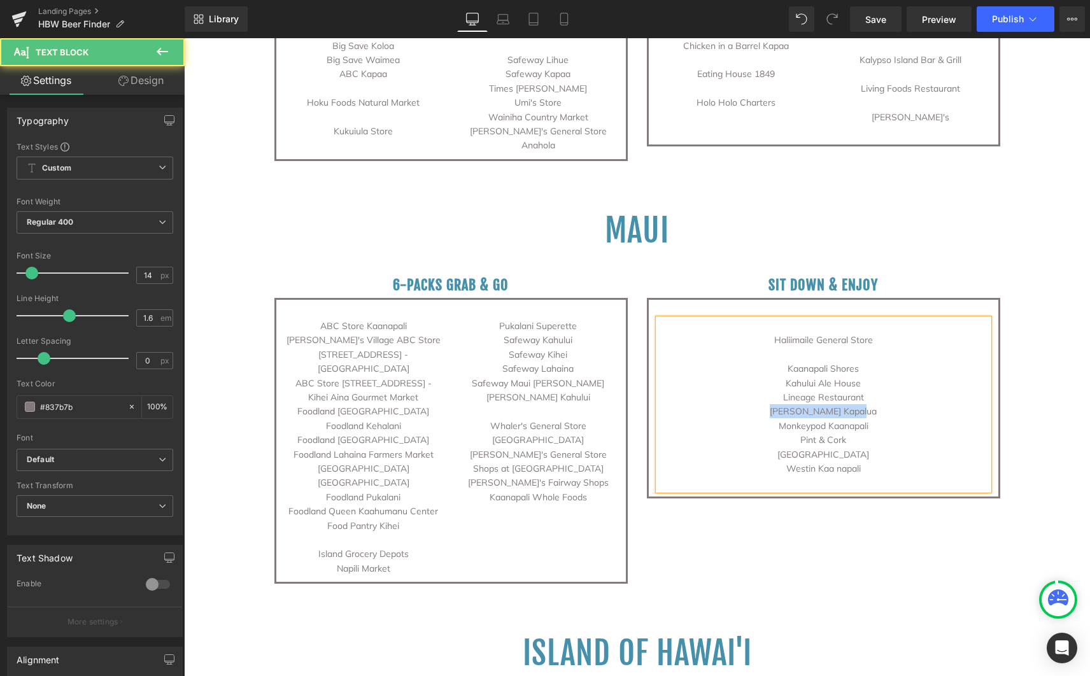
drag, startPoint x: 777, startPoint y: 313, endPoint x: 868, endPoint y: 312, distance: 91.0
click at [868, 404] on p "[PERSON_NAME] Kapalua" at bounding box center [823, 411] width 330 height 14
drag, startPoint x: 799, startPoint y: 337, endPoint x: 842, endPoint y: 336, distance: 42.7
click at [842, 433] on p "Pint & Cork" at bounding box center [823, 440] width 330 height 14
drag, startPoint x: 856, startPoint y: 366, endPoint x: 775, endPoint y: 364, distance: 80.9
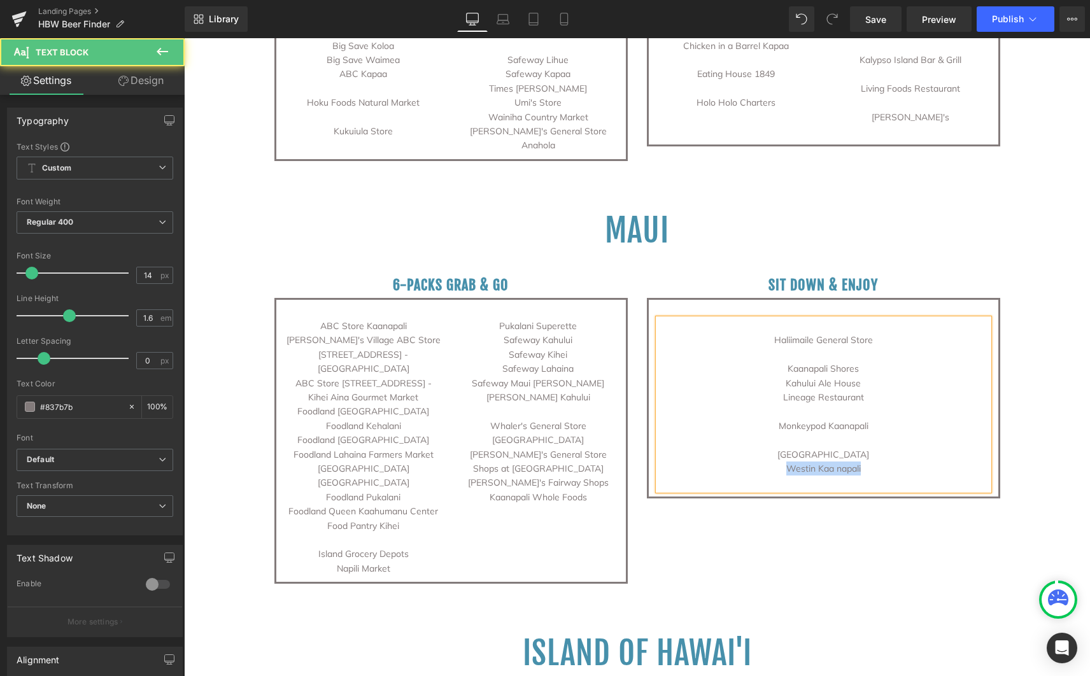
click at [775, 462] on p "Westin Kaa napali" at bounding box center [823, 469] width 330 height 14
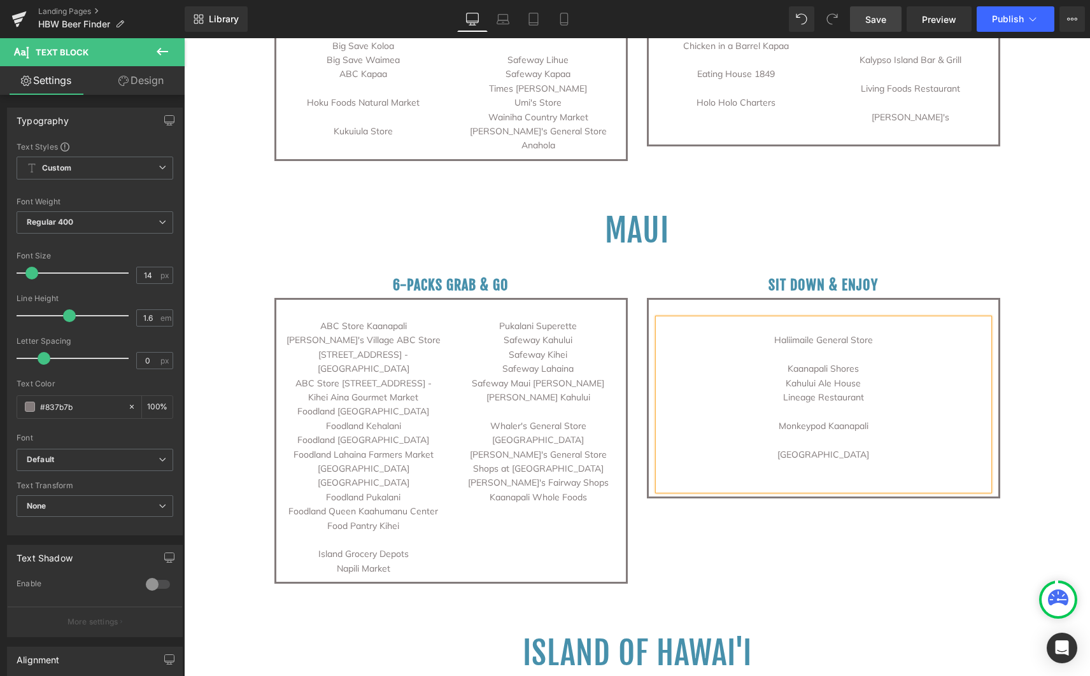
click at [881, 17] on span "Save" at bounding box center [875, 19] width 21 height 13
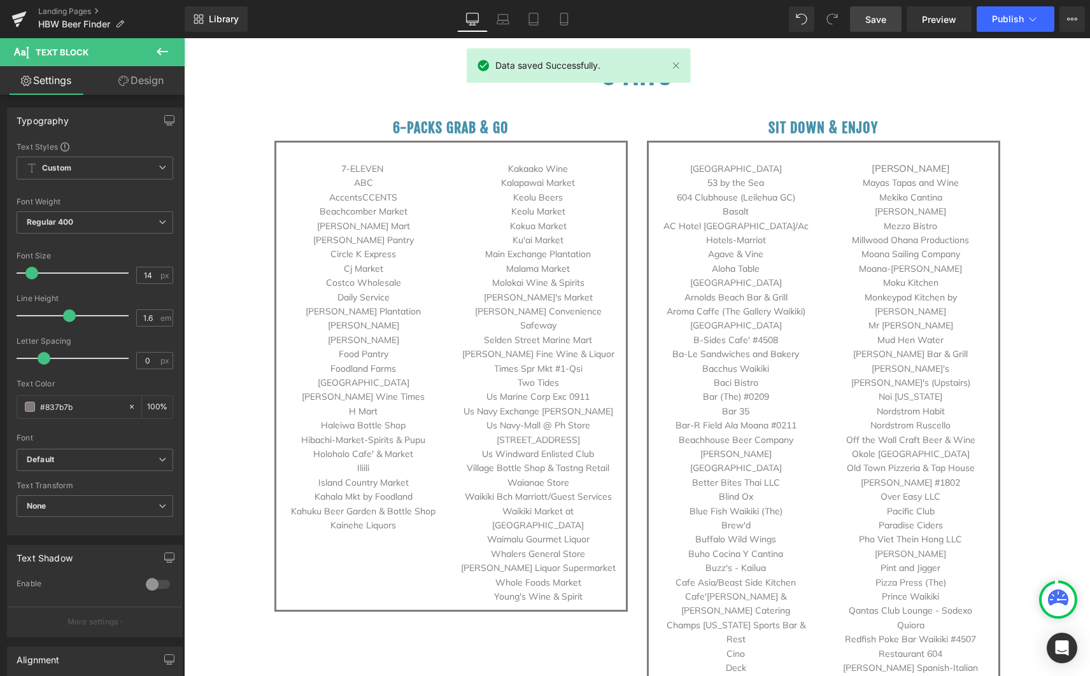
scroll to position [0, 0]
